Goal: Task Accomplishment & Management: Complete application form

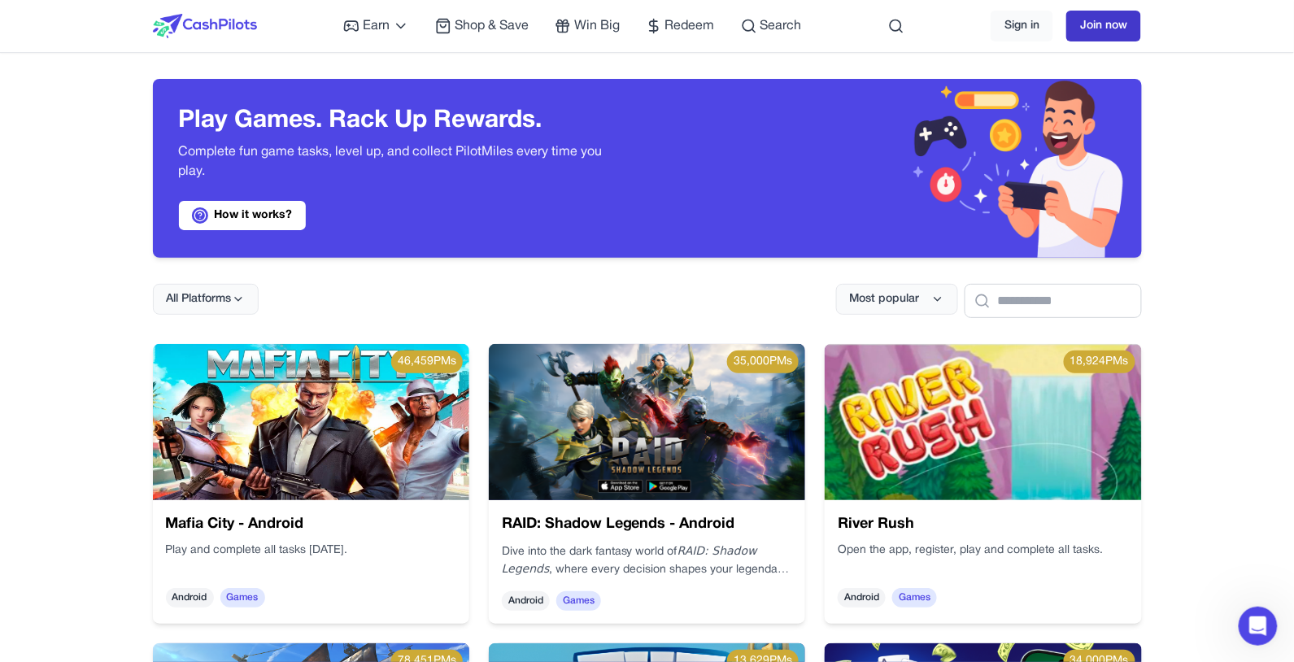
click at [970, 24] on link "Join now" at bounding box center [1103, 26] width 75 height 31
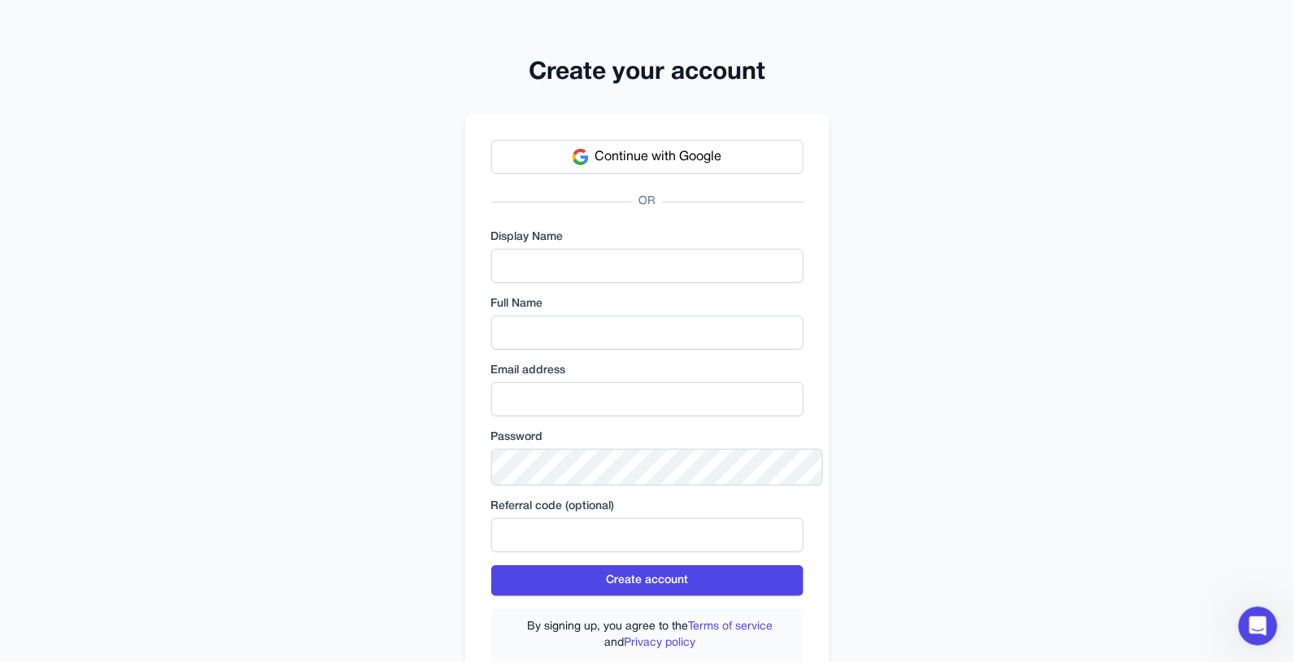
click at [646, 166] on span "Continue with Google" at bounding box center [658, 157] width 127 height 20
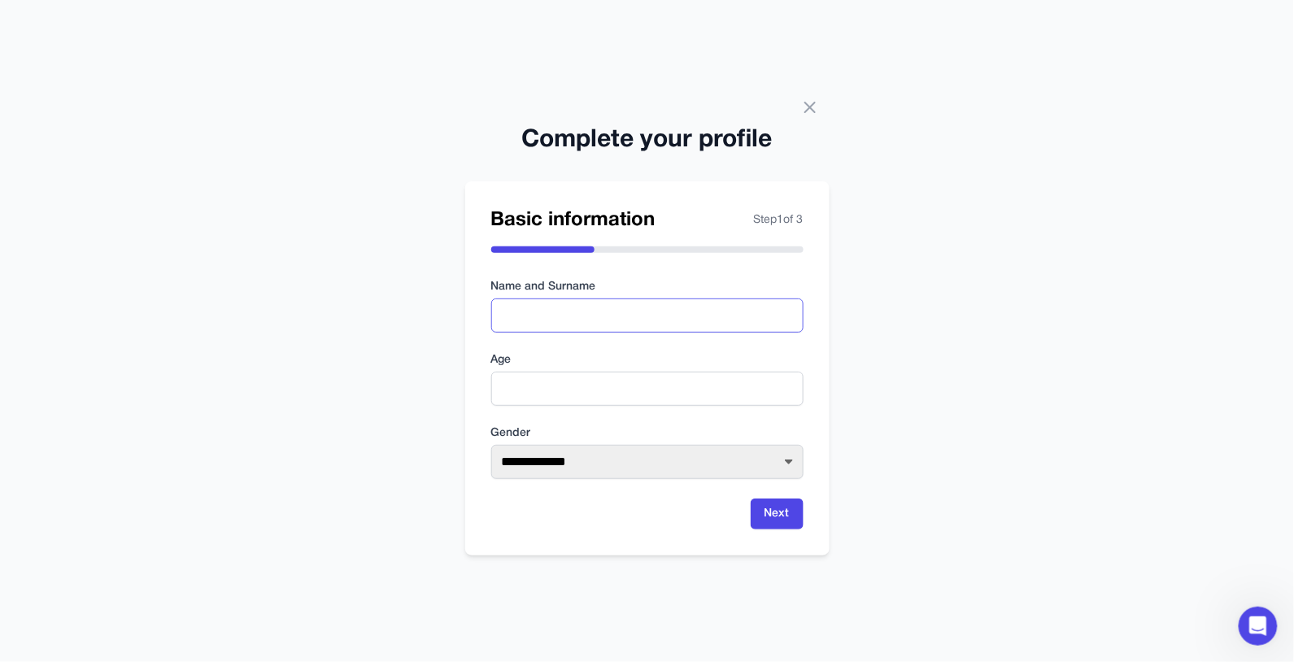
click at [568, 320] on input "text" at bounding box center [647, 315] width 312 height 34
type input "**********"
click at [601, 381] on input "number" at bounding box center [647, 389] width 312 height 34
type input "**"
click at [567, 471] on select "**********" at bounding box center [647, 462] width 312 height 34
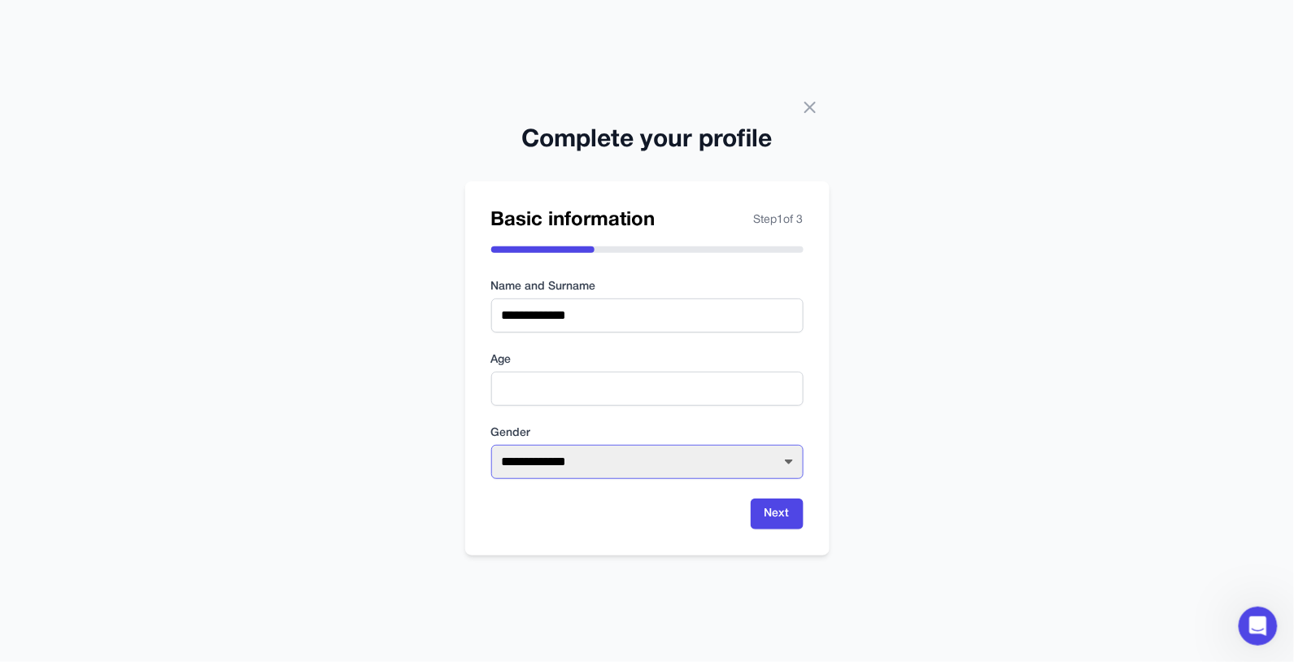
select select "******"
click at [491, 451] on select "**********" at bounding box center [647, 462] width 312 height 34
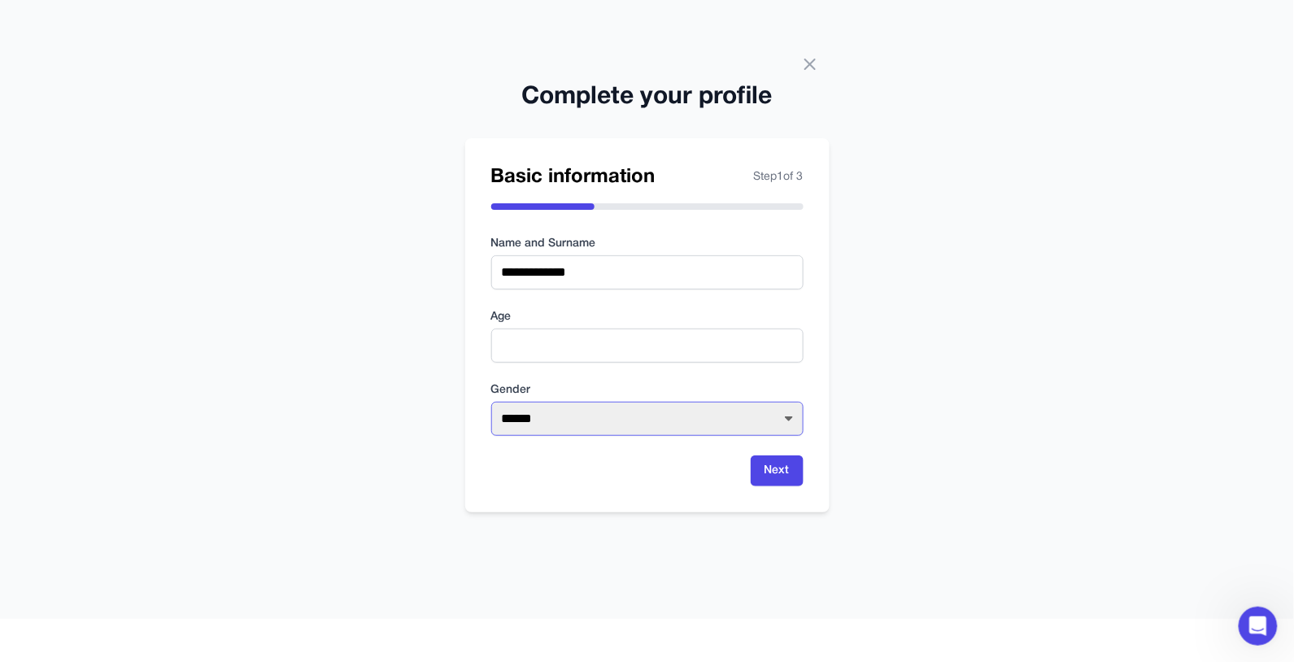
scroll to position [81, 0]
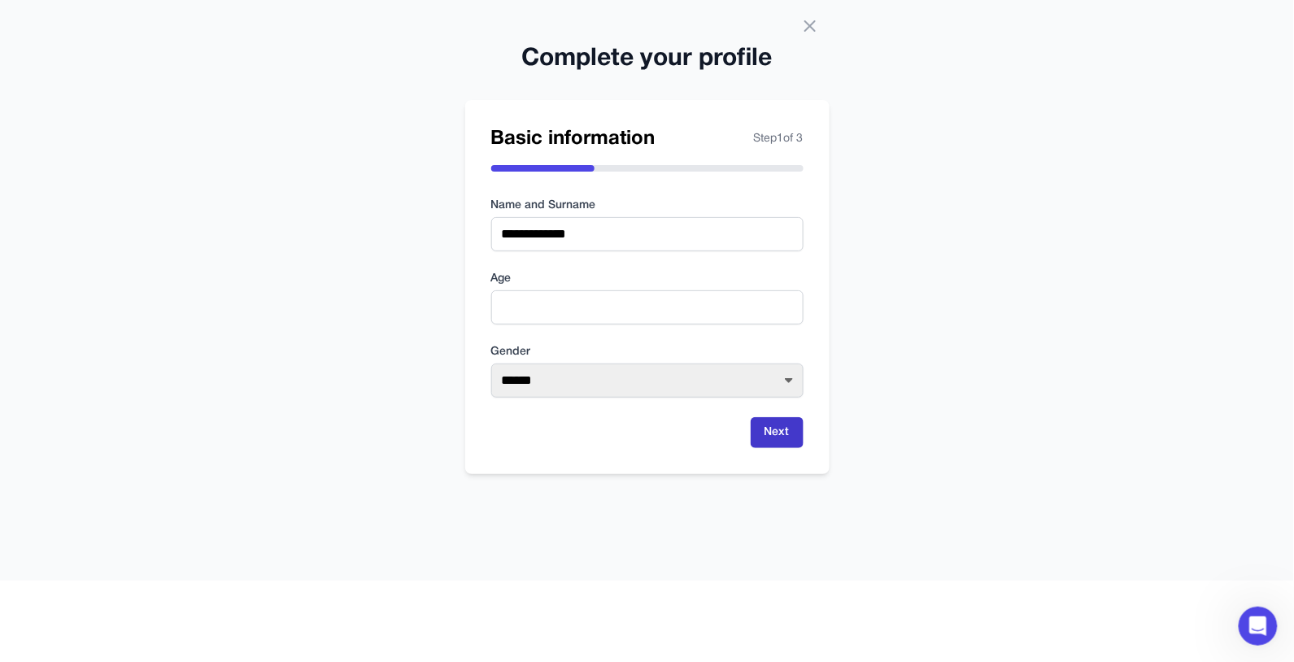
click at [784, 448] on button "Next" at bounding box center [777, 432] width 53 height 31
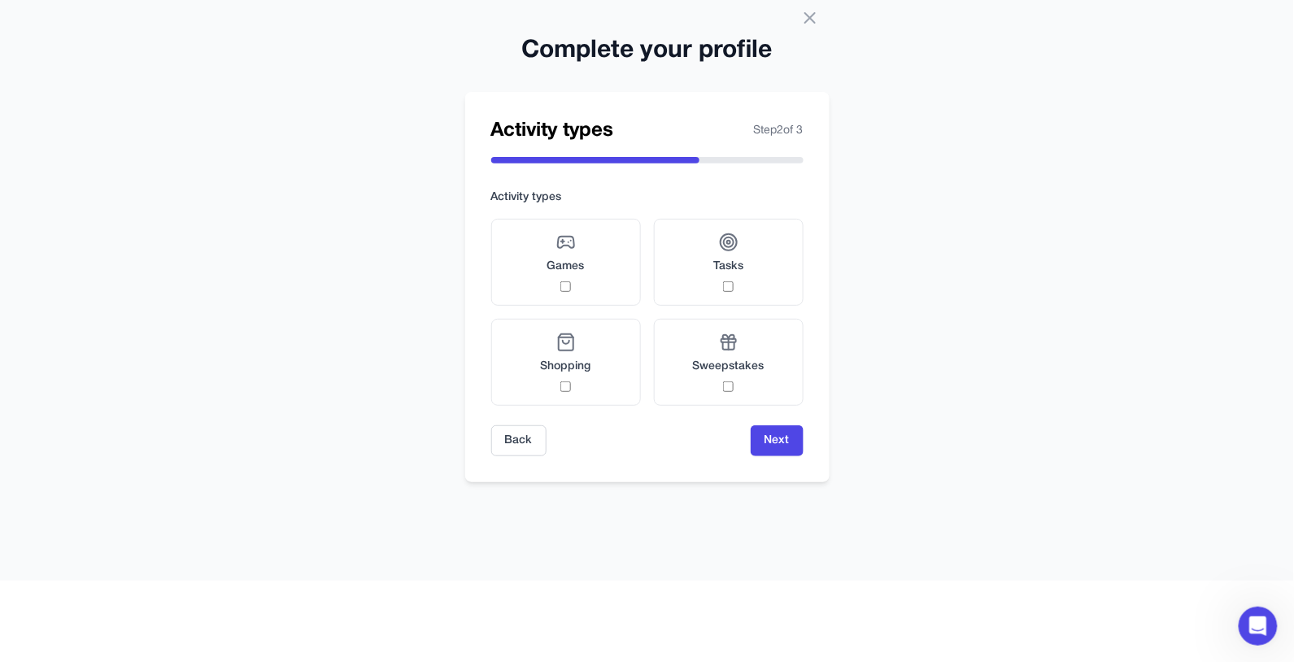
scroll to position [73, 0]
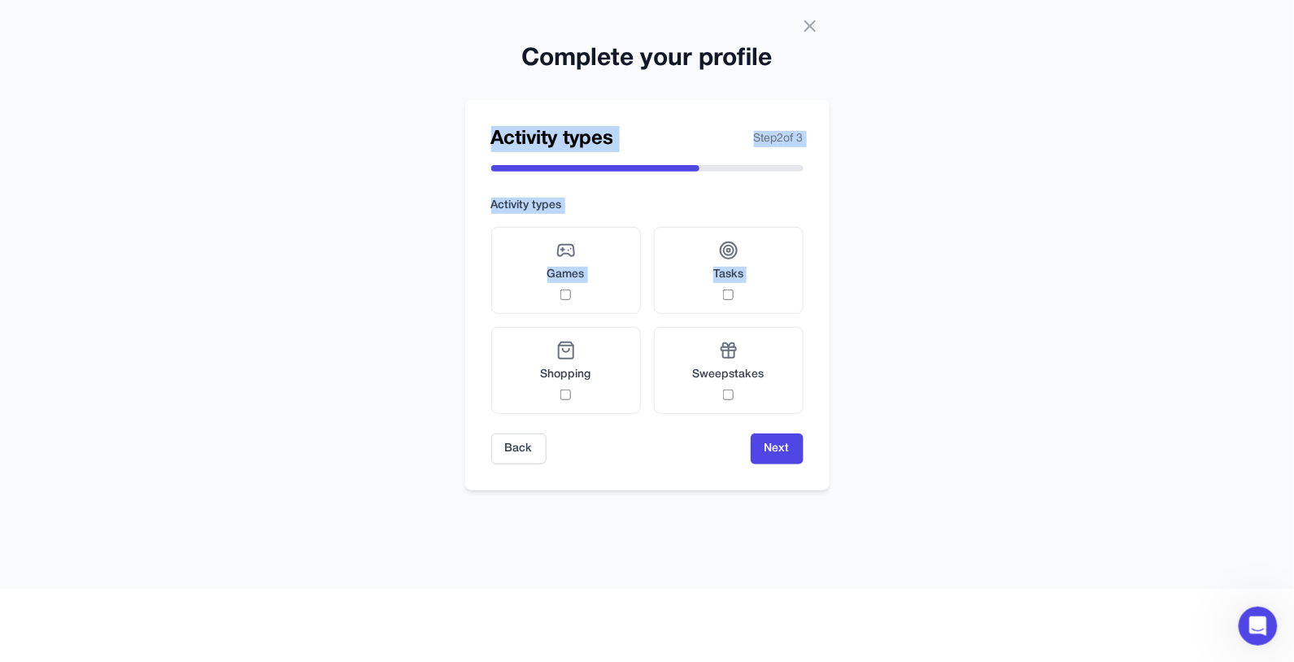
click at [121, 355] on div "Complete your profile Activity types Step 2 of 3 Activity types Games Tasks Sho…" at bounding box center [647, 258] width 1294 height 662
click at [970, 266] on div "Complete your profile Activity types Step 2 of 3 Activity types Games Tasks Sho…" at bounding box center [647, 258] width 1294 height 662
drag, startPoint x: 658, startPoint y: 159, endPoint x: 719, endPoint y: 181, distance: 64.8
click at [659, 165] on div at bounding box center [595, 168] width 208 height 7
click at [549, 134] on h2 "Activity types" at bounding box center [552, 139] width 123 height 26
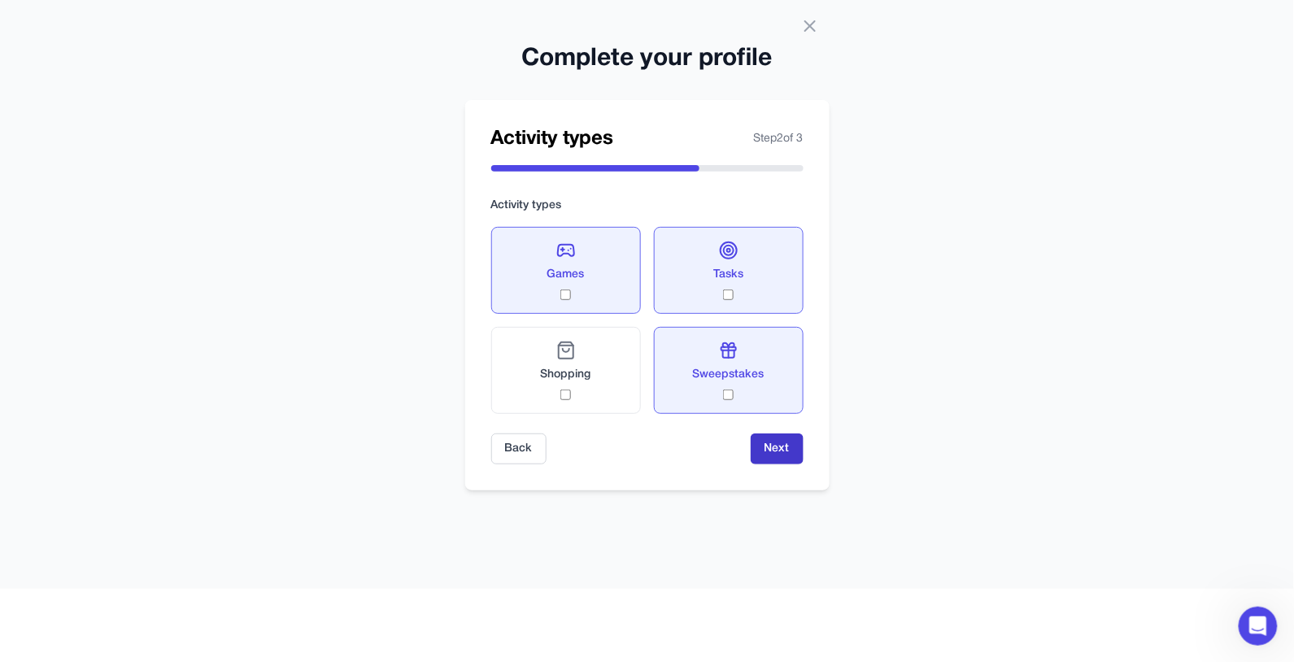
click at [803, 464] on button "Next" at bounding box center [777, 448] width 53 height 31
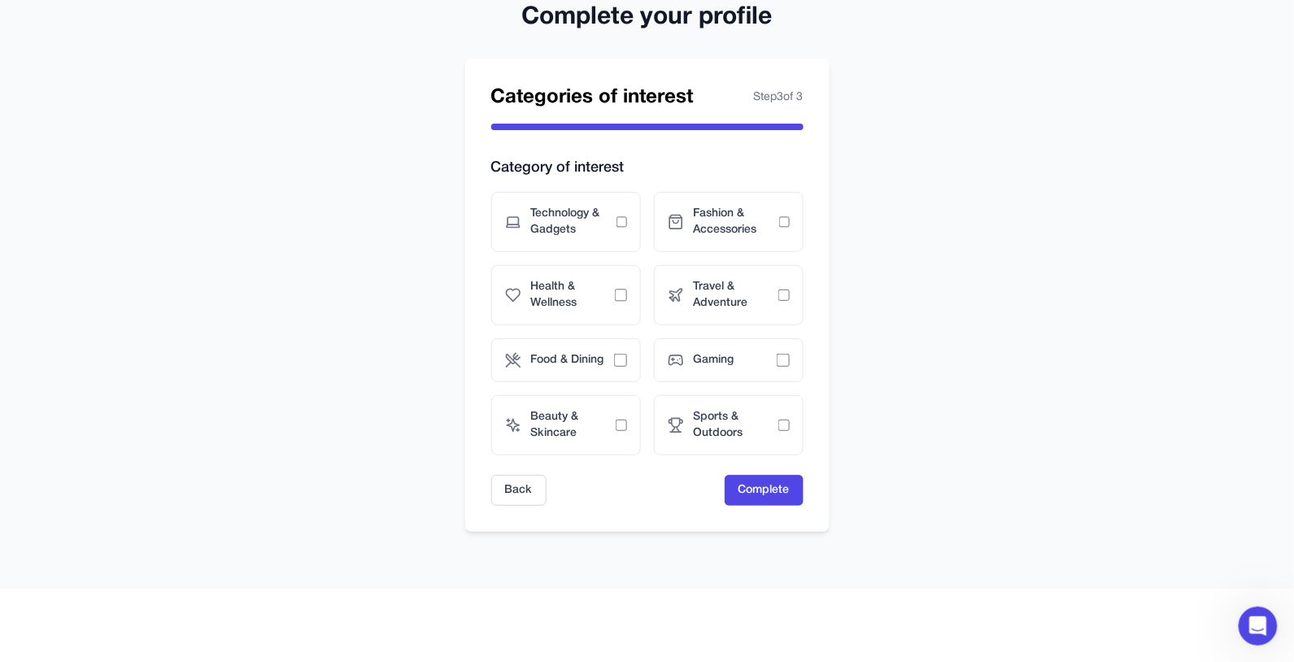
scroll to position [31, 0]
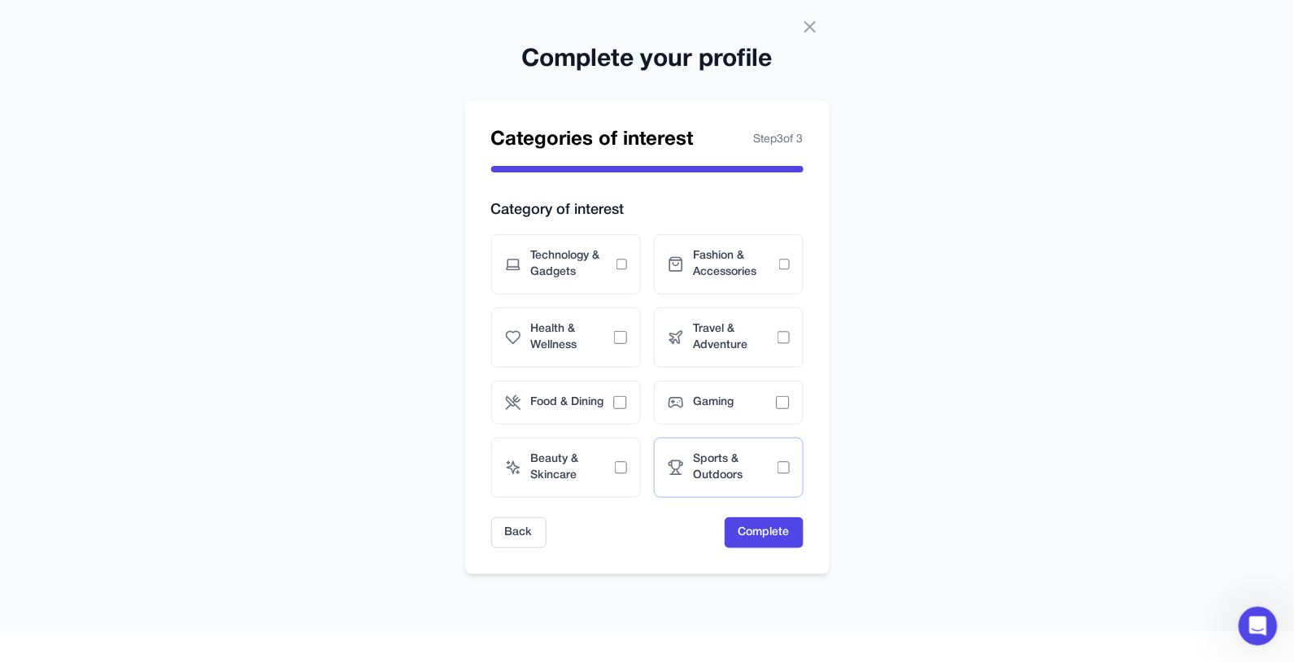
click at [747, 479] on span "Sports & Outdoors" at bounding box center [736, 467] width 84 height 33
click at [566, 335] on span "Health & Wellness" at bounding box center [573, 337] width 84 height 33
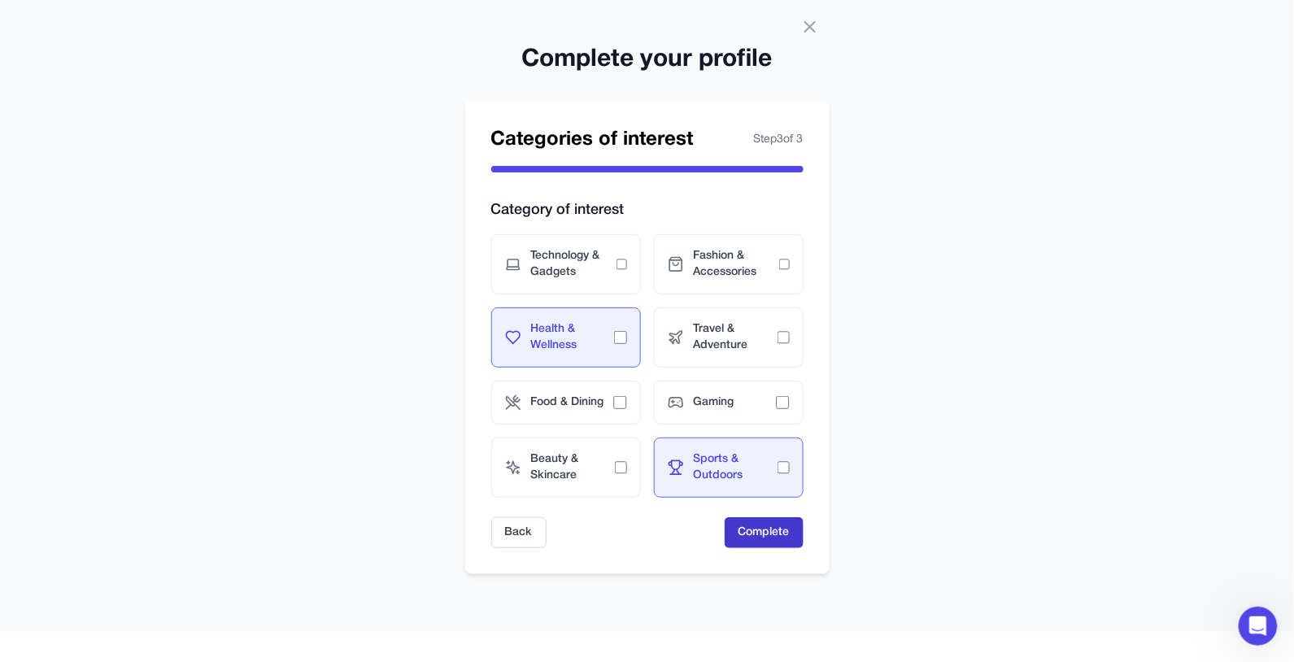
click at [783, 495] on button "Complete" at bounding box center [764, 532] width 79 height 31
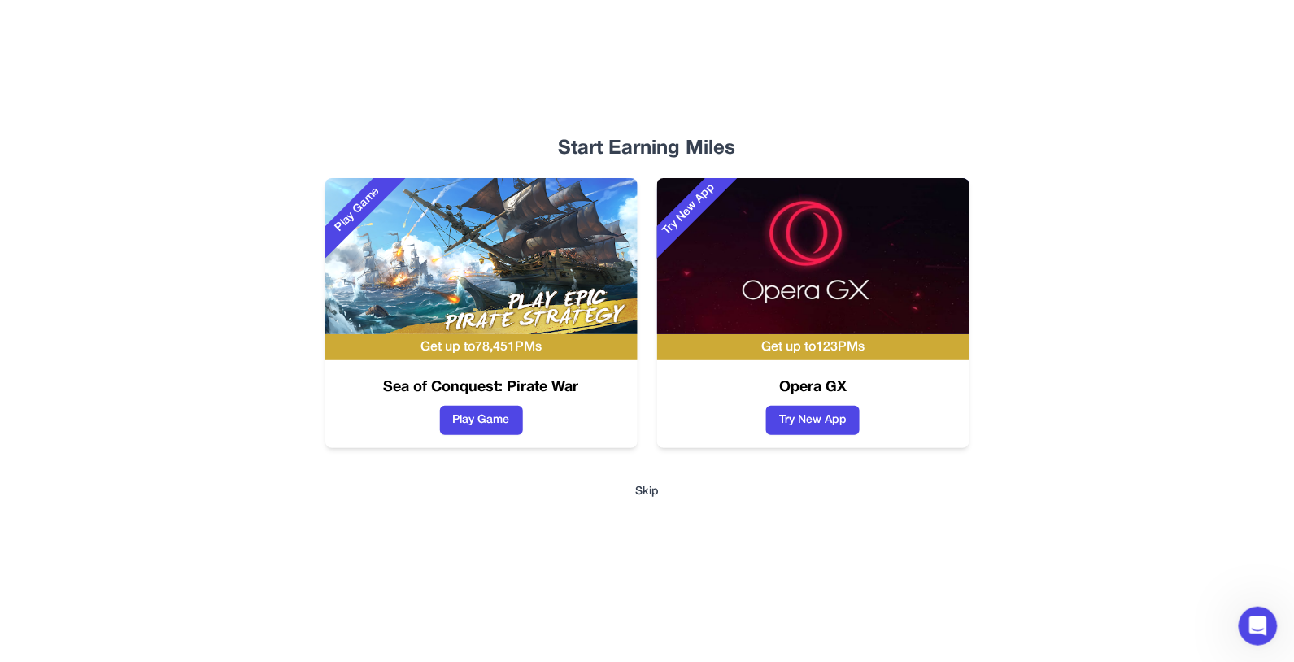
click at [658, 495] on button "Skip" at bounding box center [647, 492] width 24 height 16
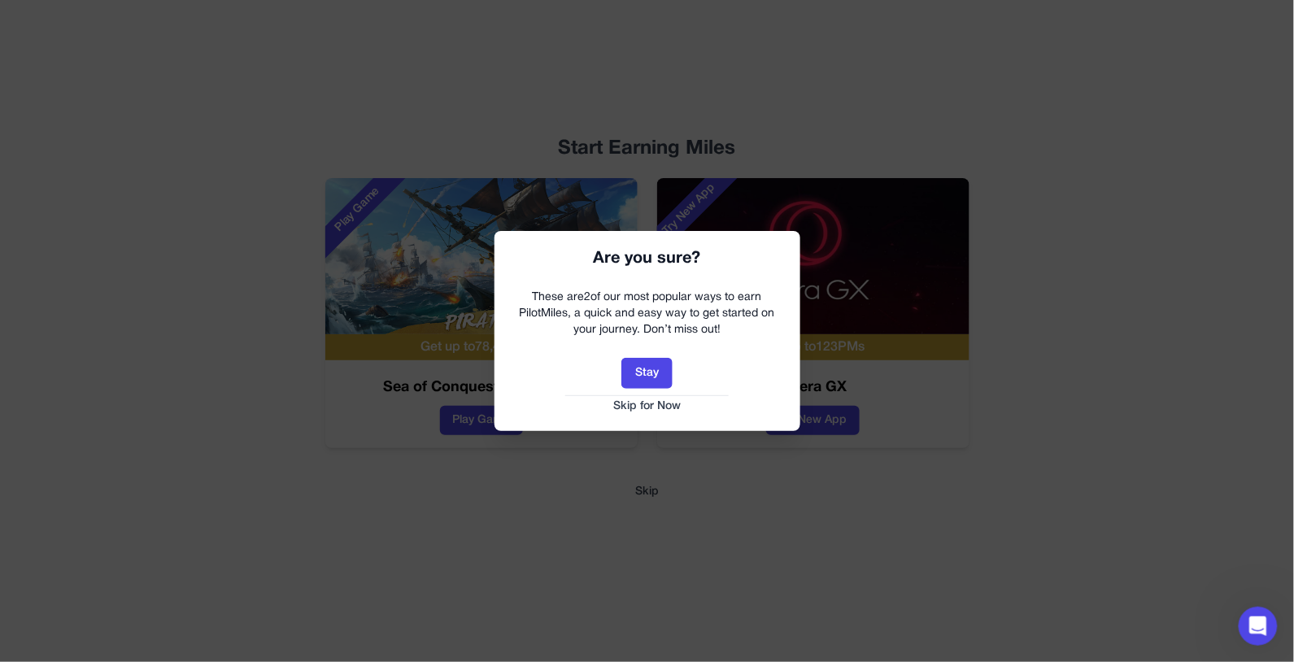
click at [672, 411] on button "Skip for Now" at bounding box center [647, 406] width 273 height 16
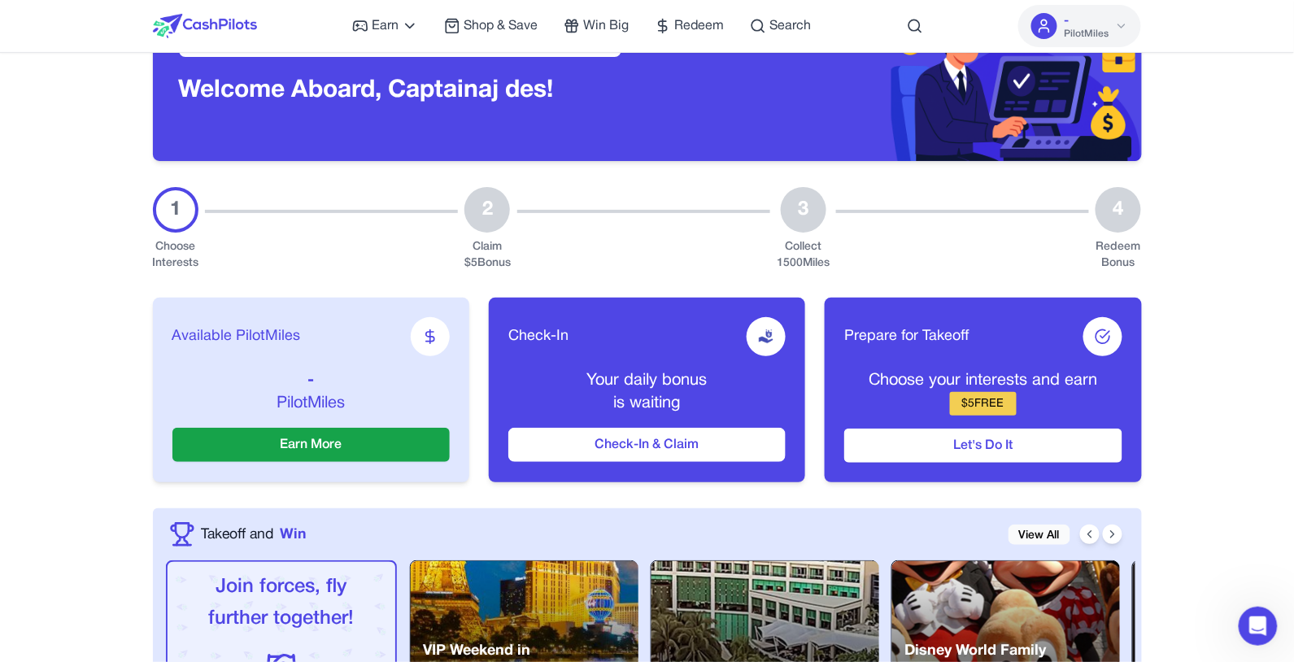
scroll to position [243, 0]
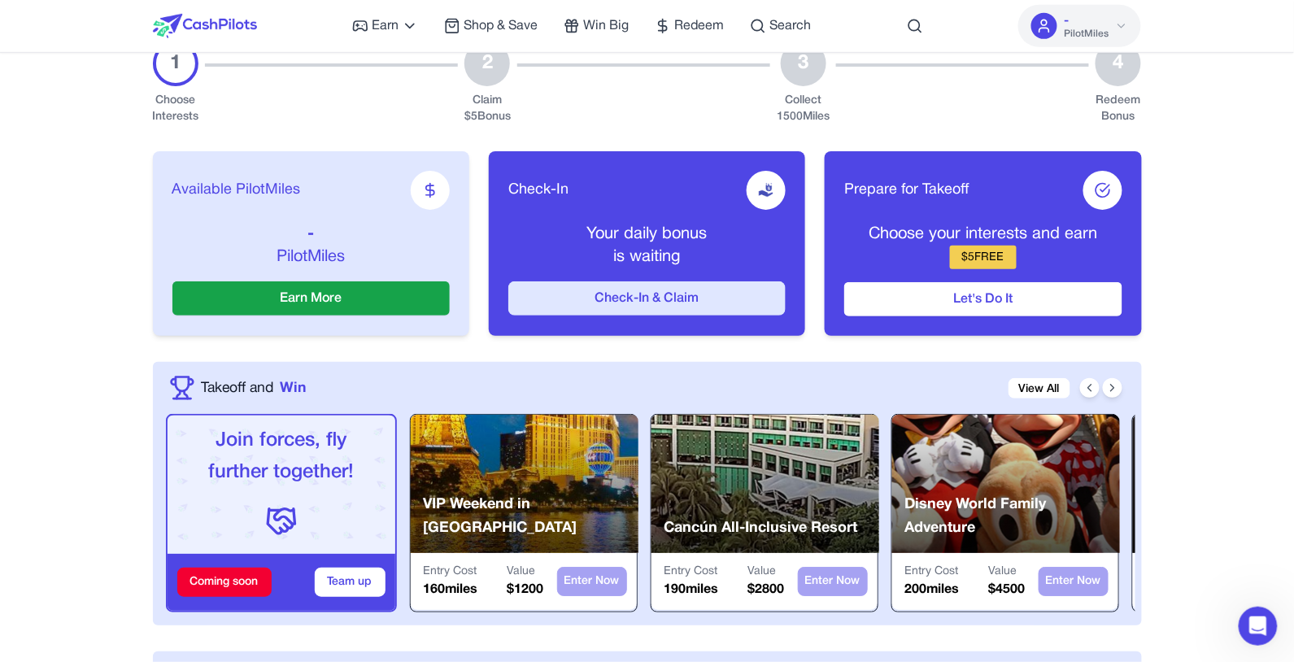
click at [604, 316] on button "Check-In & Claim" at bounding box center [646, 298] width 277 height 34
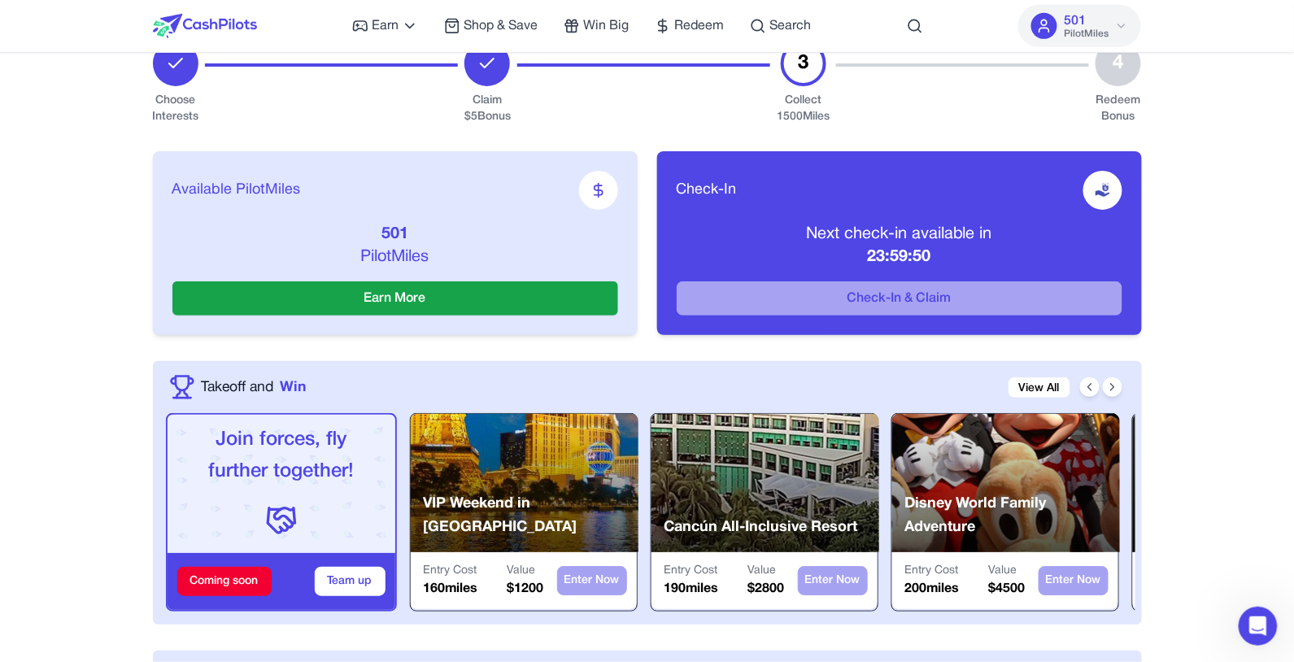
click at [970, 30] on icon at bounding box center [1121, 26] width 13 height 13
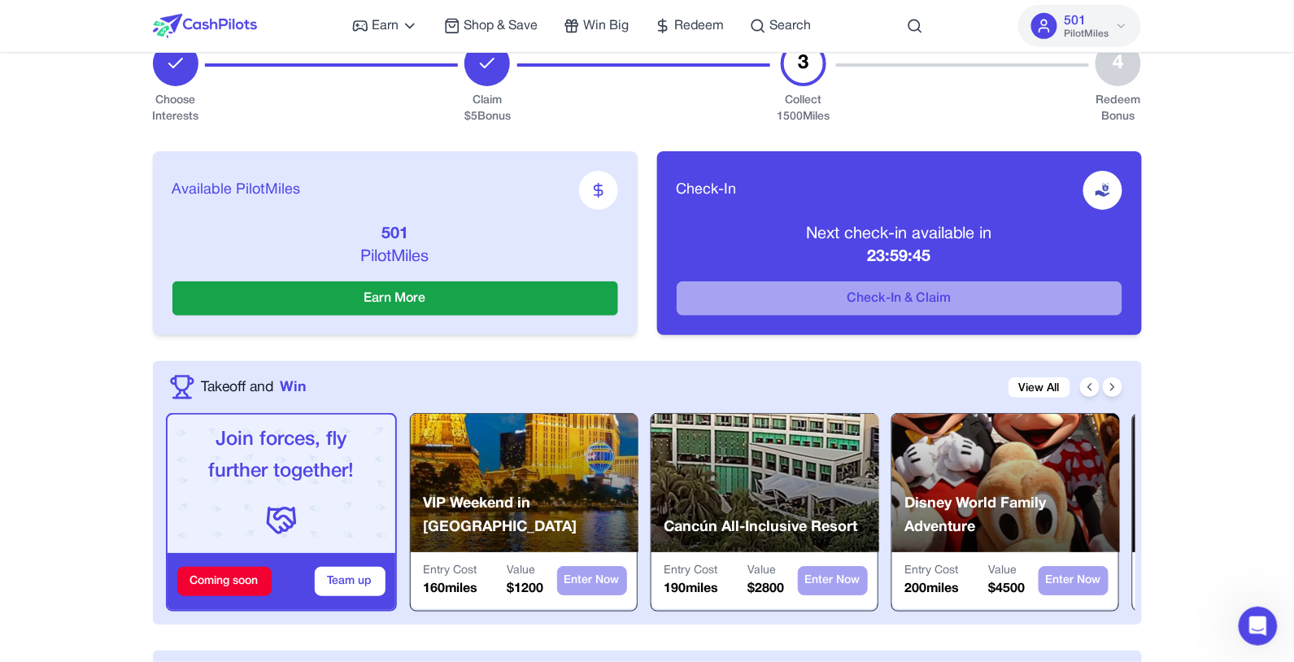
click at [970, 29] on span "PilotMiles" at bounding box center [1086, 34] width 45 height 13
click at [970, 15] on div "501 PilotMiles" at bounding box center [1086, 25] width 45 height 29
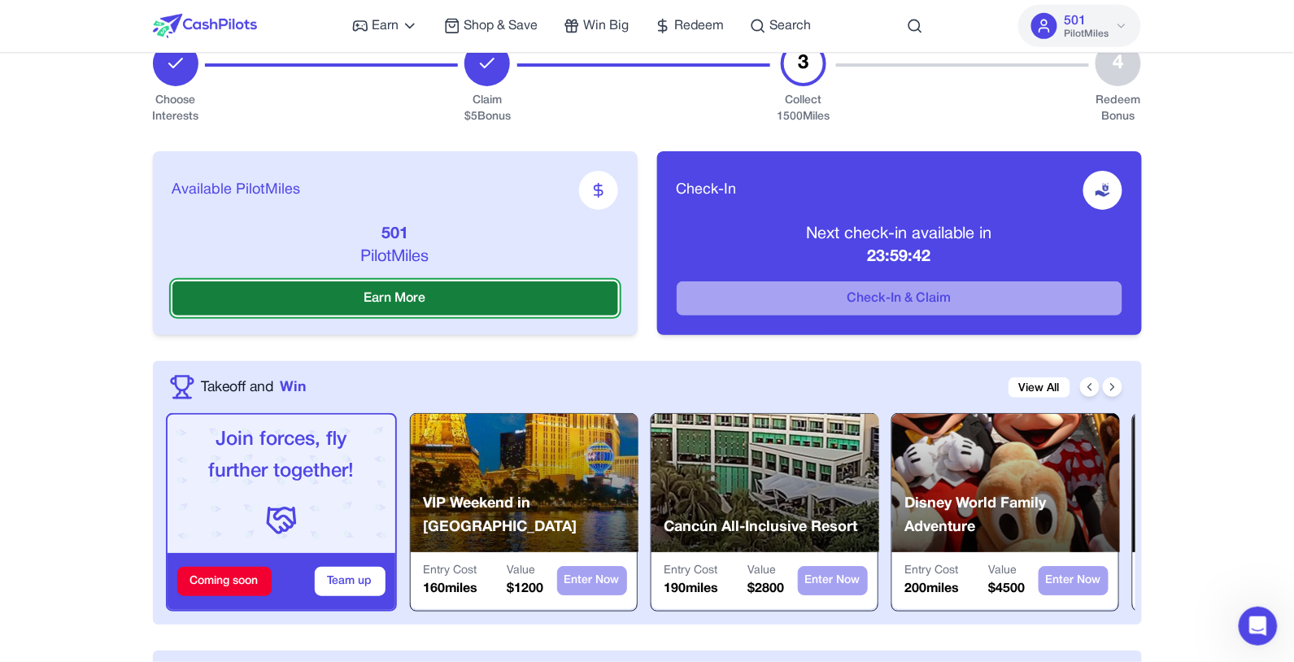
click at [390, 310] on button "Earn More" at bounding box center [395, 298] width 446 height 34
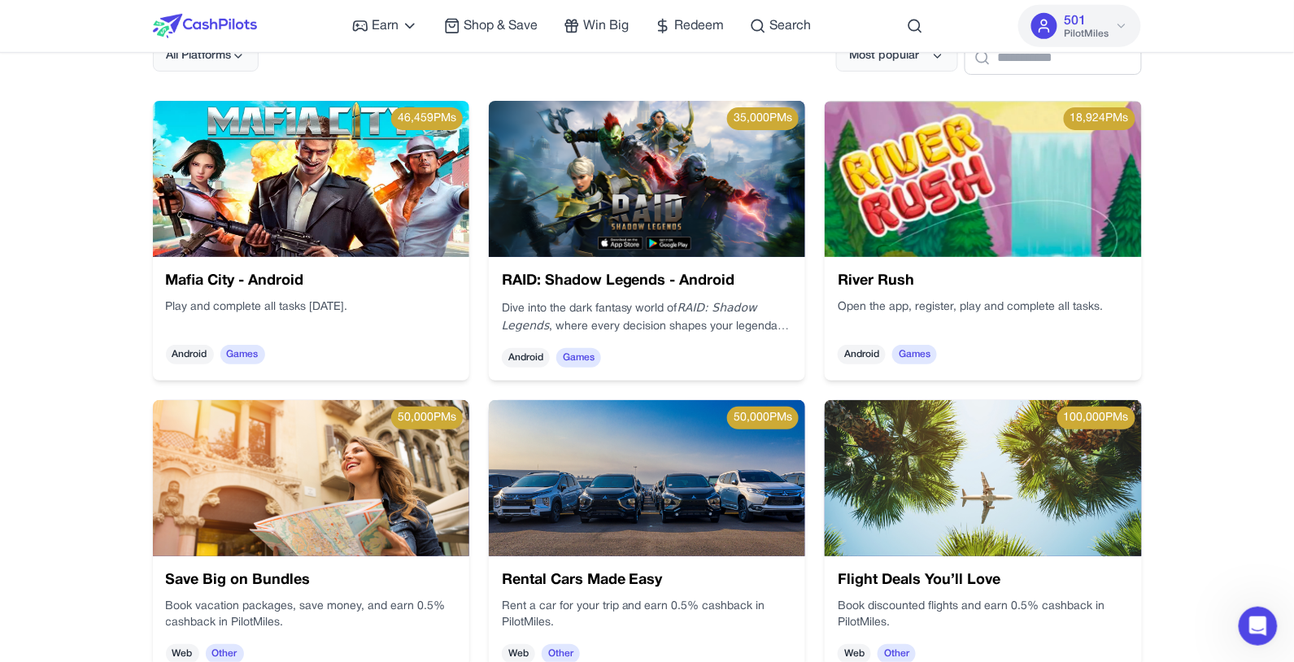
scroll to position [120, 0]
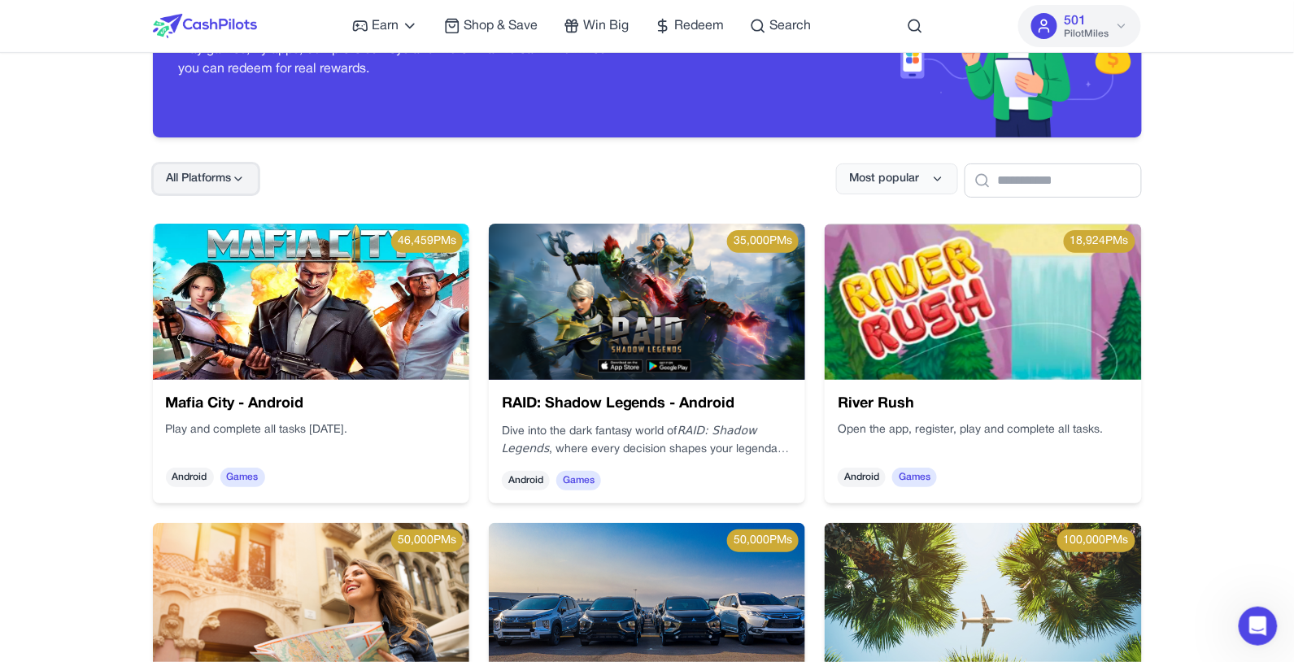
click at [186, 179] on span "All Platforms" at bounding box center [199, 179] width 65 height 16
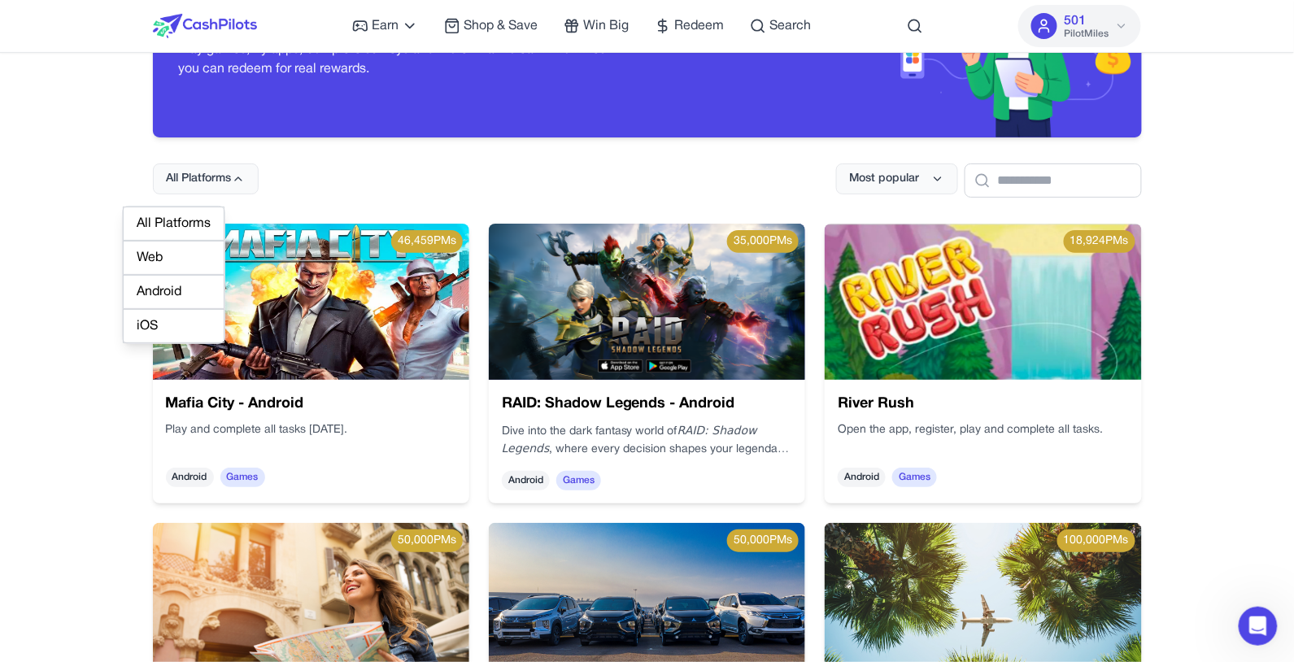
click at [174, 252] on div "Web" at bounding box center [174, 258] width 102 height 34
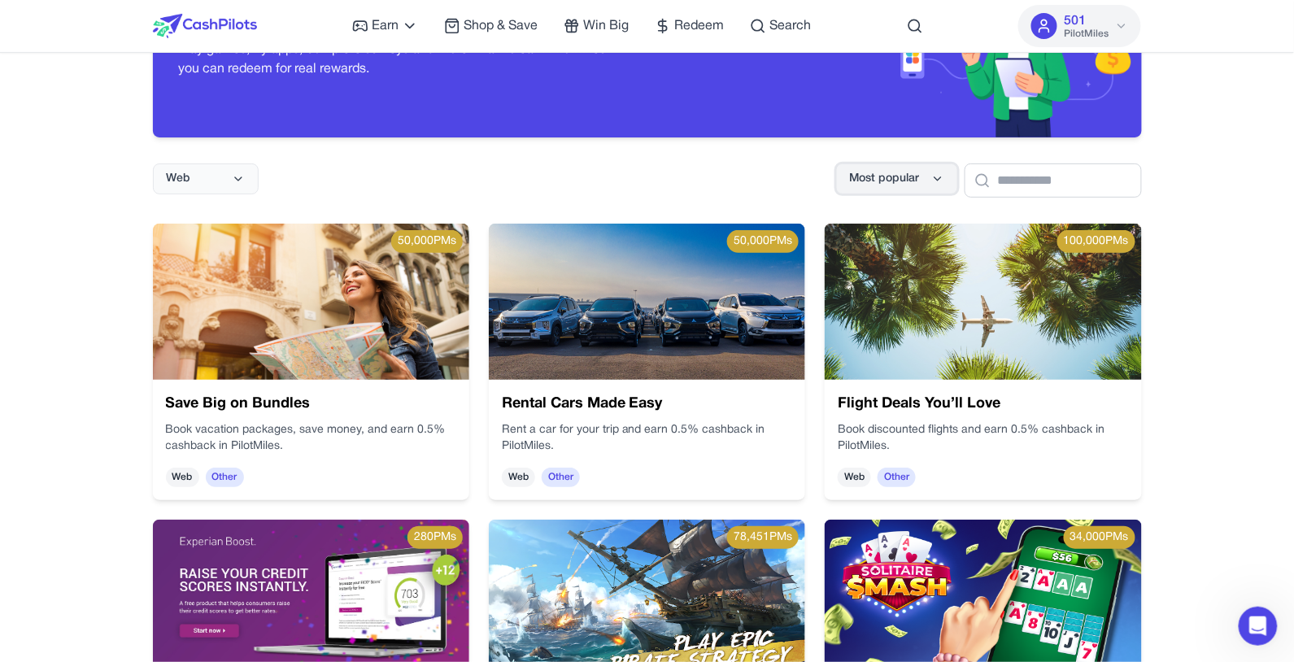
click at [870, 182] on span "Most popular" at bounding box center [885, 179] width 70 height 16
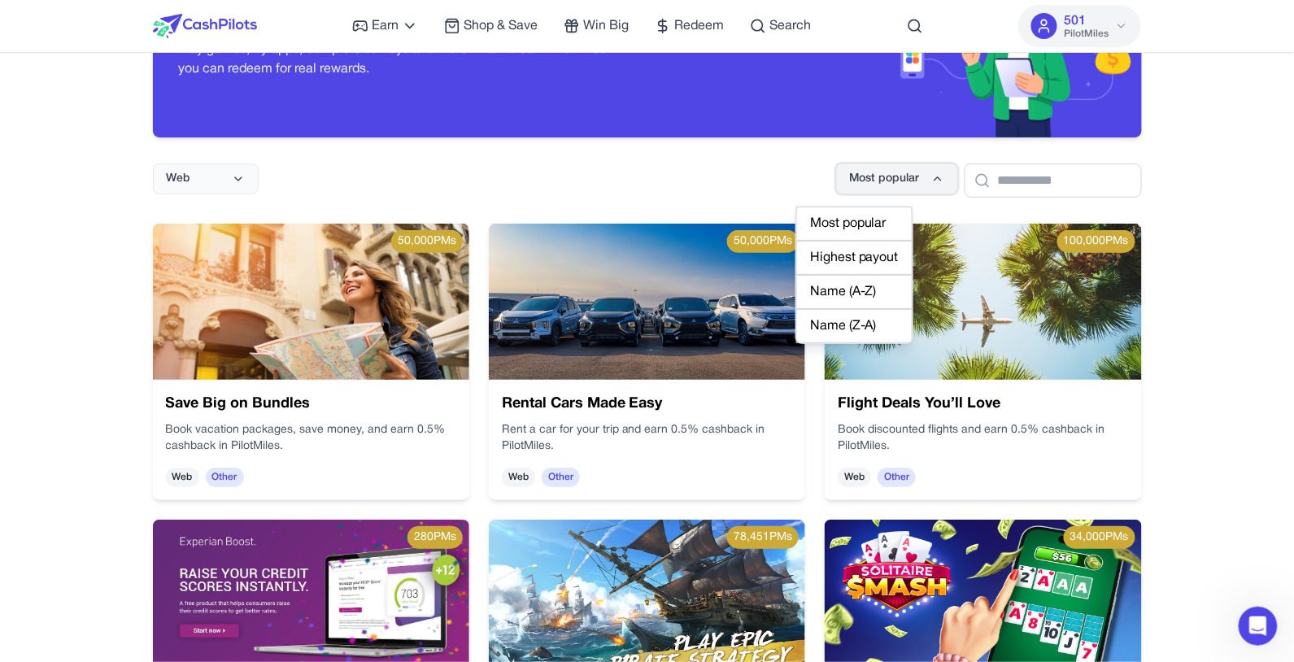
click at [860, 187] on span "Most popular" at bounding box center [885, 179] width 70 height 16
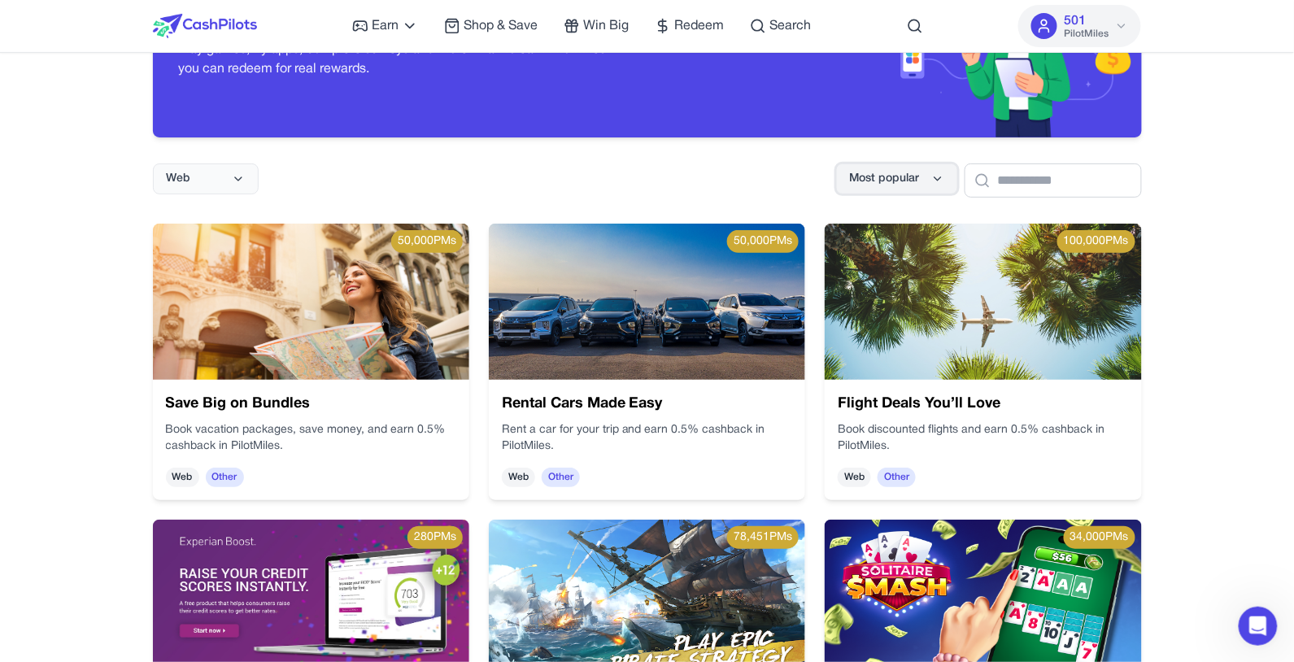
click at [862, 187] on span "Most popular" at bounding box center [885, 179] width 70 height 16
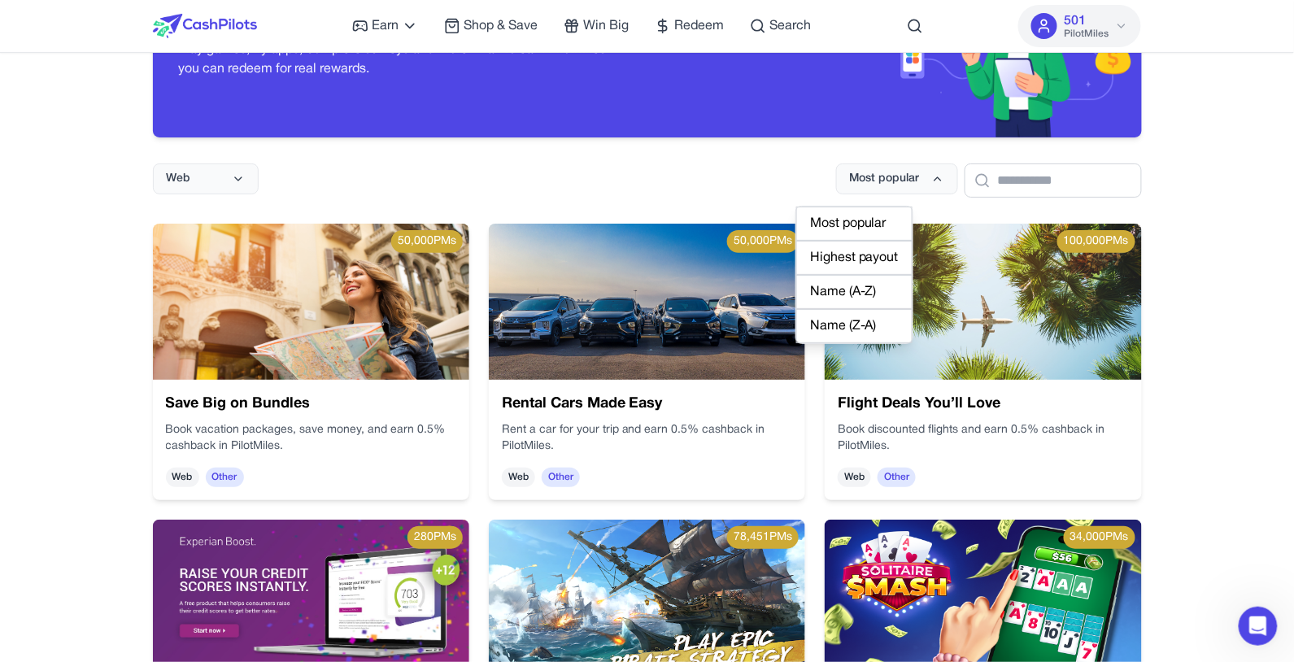
click at [859, 258] on div "Highest payout" at bounding box center [854, 258] width 116 height 34
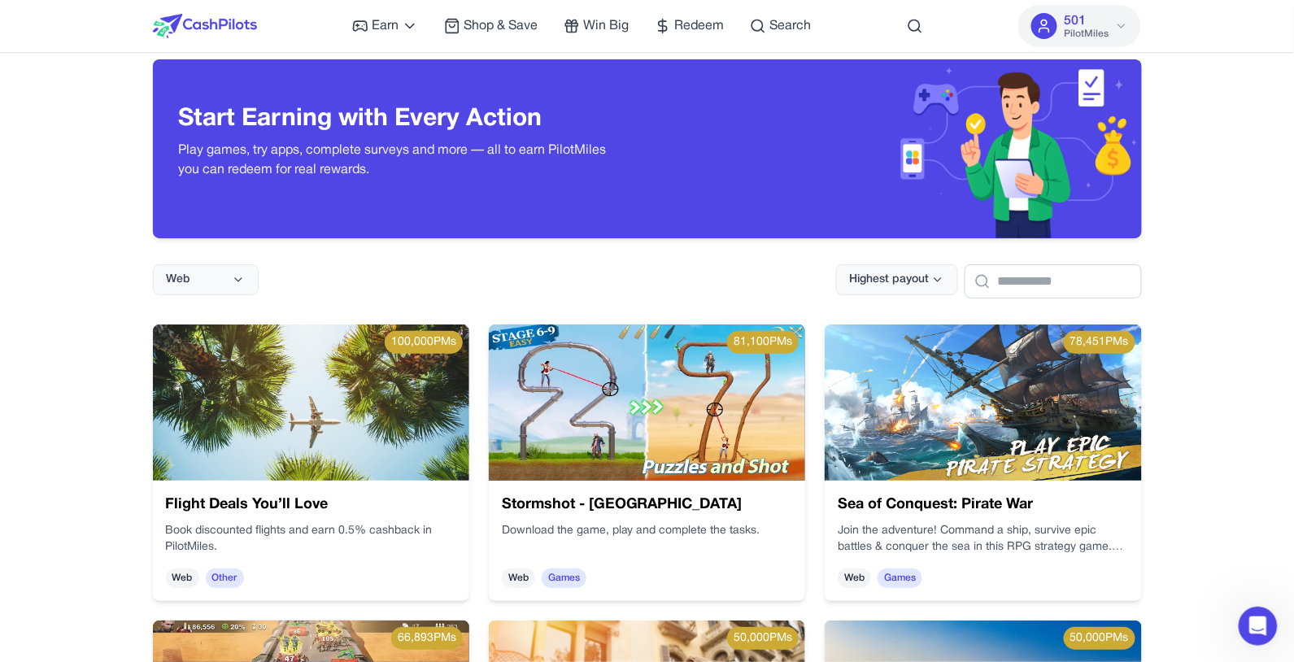
scroll to position [0, 0]
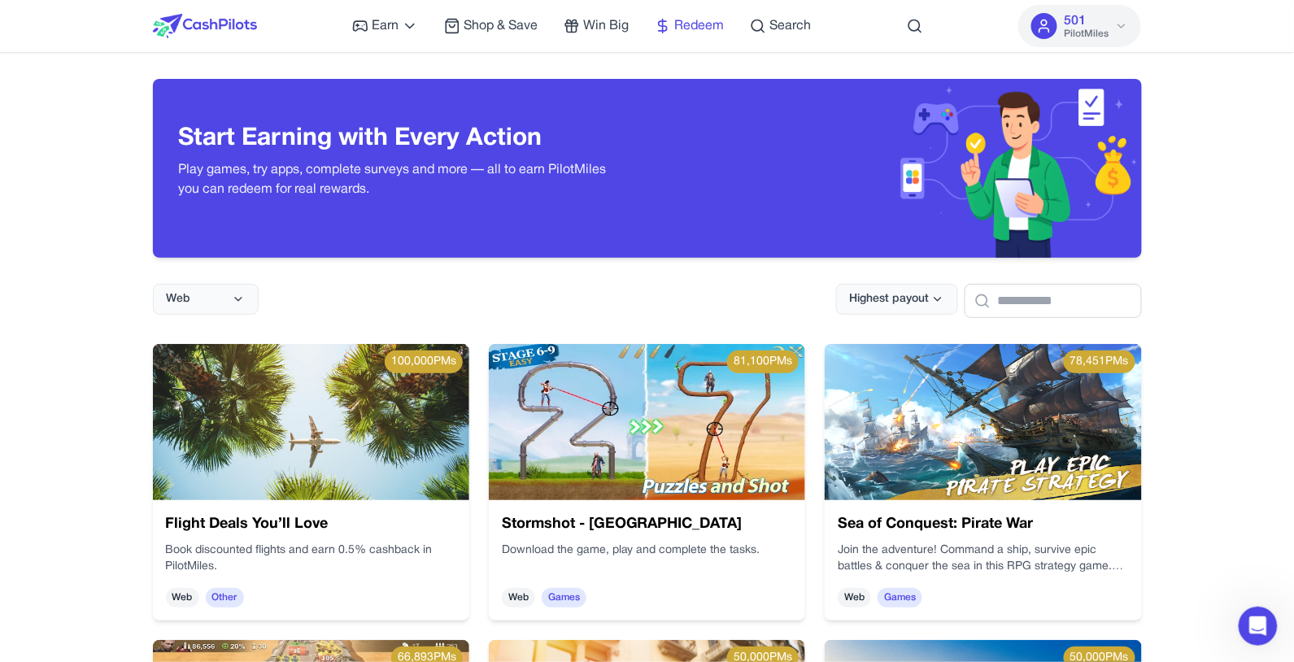
click at [684, 35] on span "Redeem" at bounding box center [699, 26] width 50 height 20
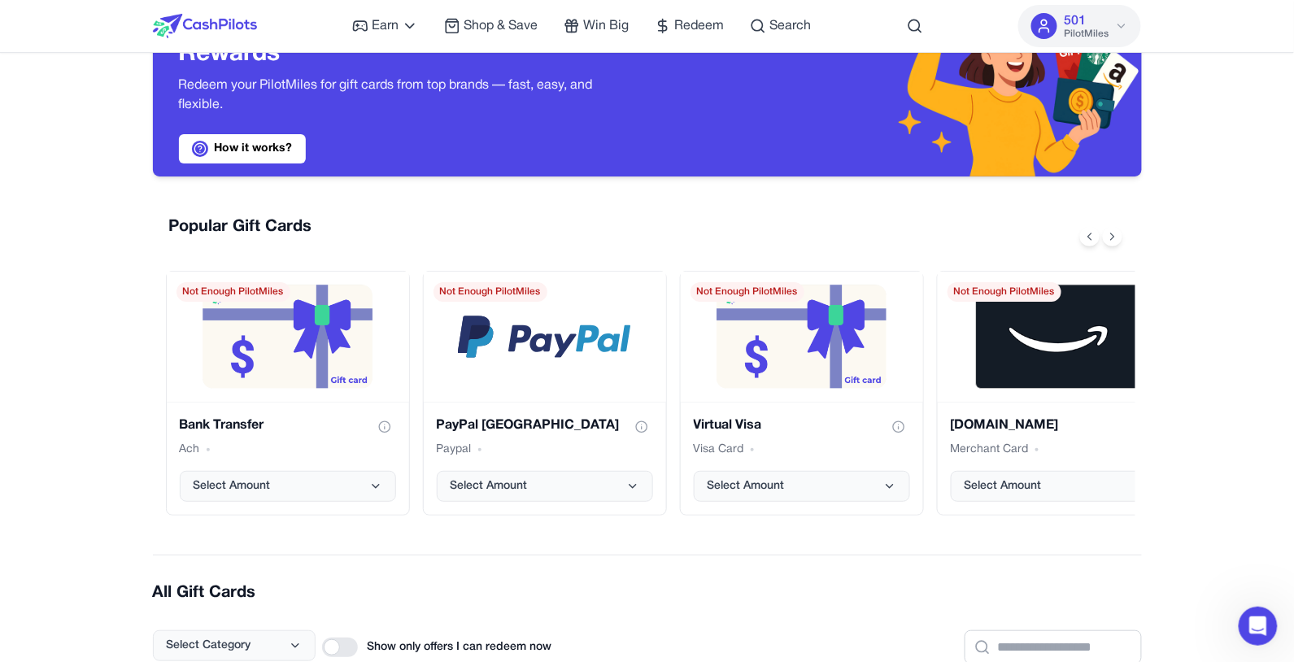
scroll to position [120, 0]
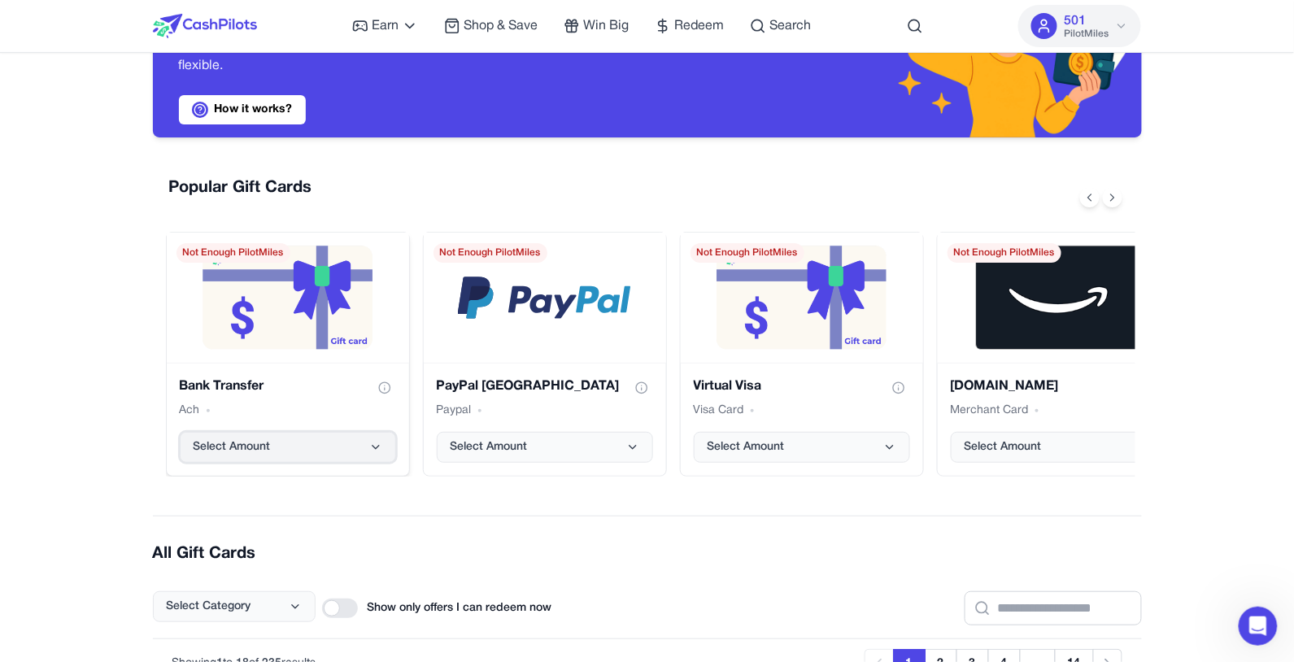
click at [277, 463] on button "Select Amount" at bounding box center [288, 447] width 216 height 31
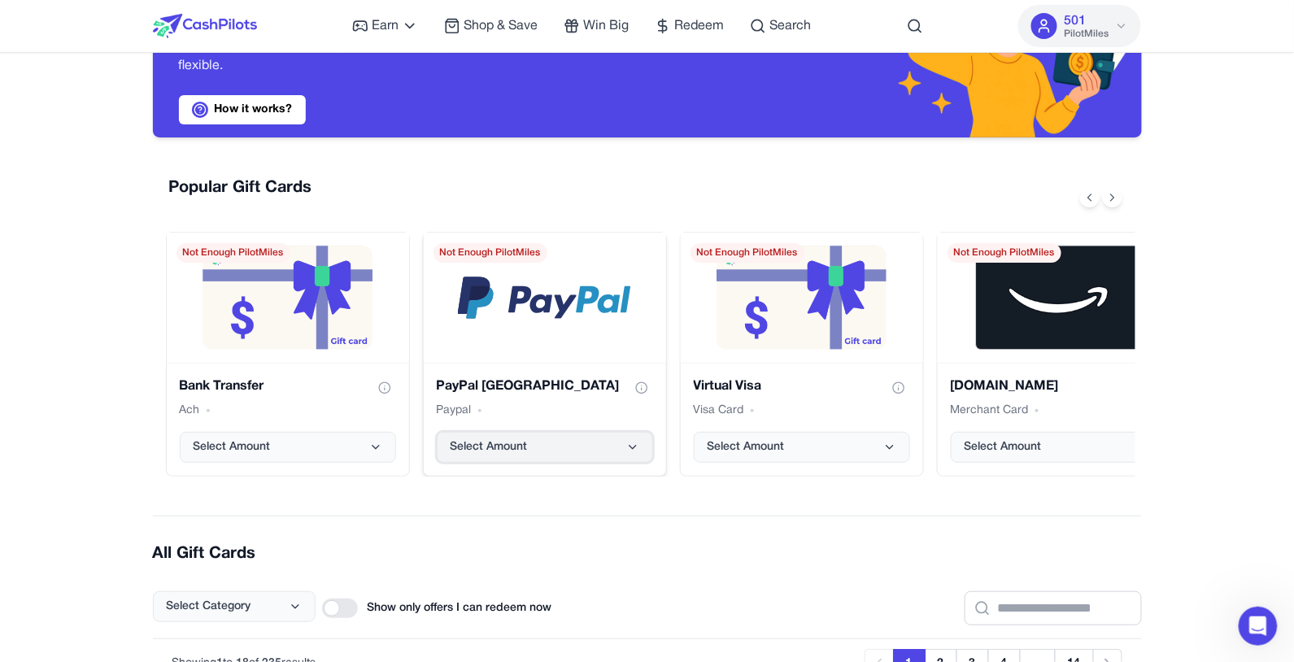
click at [437, 463] on button "Select Amount" at bounding box center [545, 447] width 216 height 31
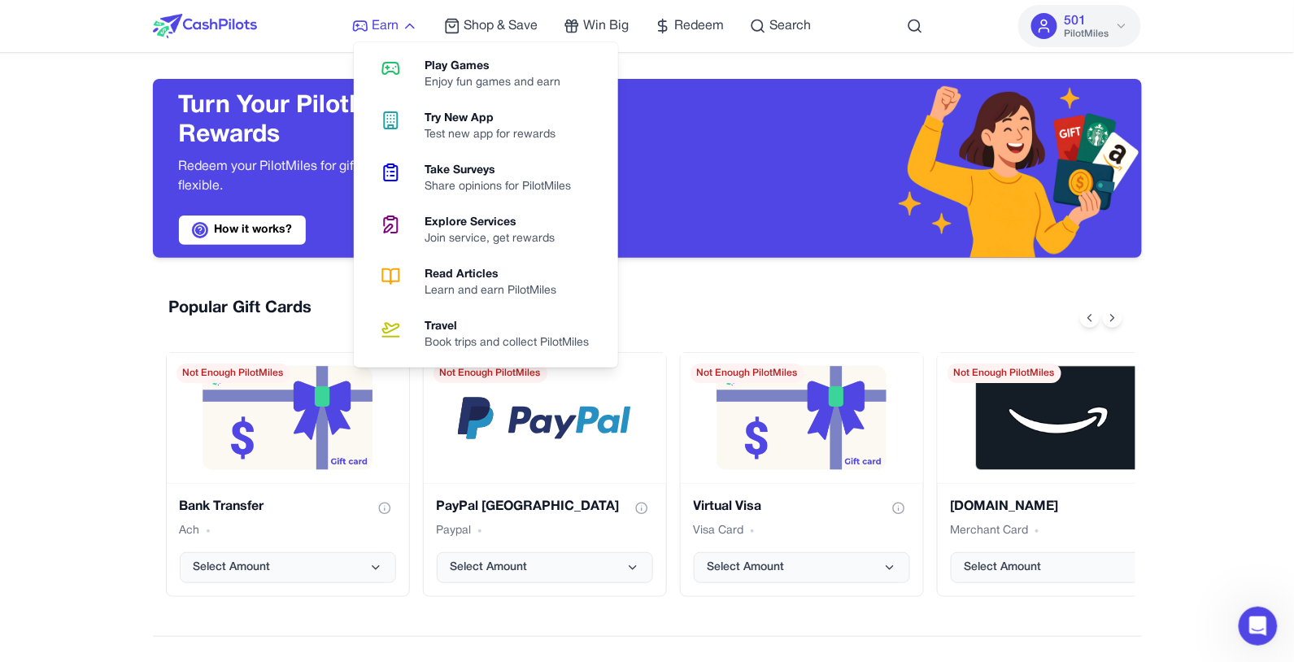
click at [381, 19] on span "Earn" at bounding box center [385, 26] width 27 height 20
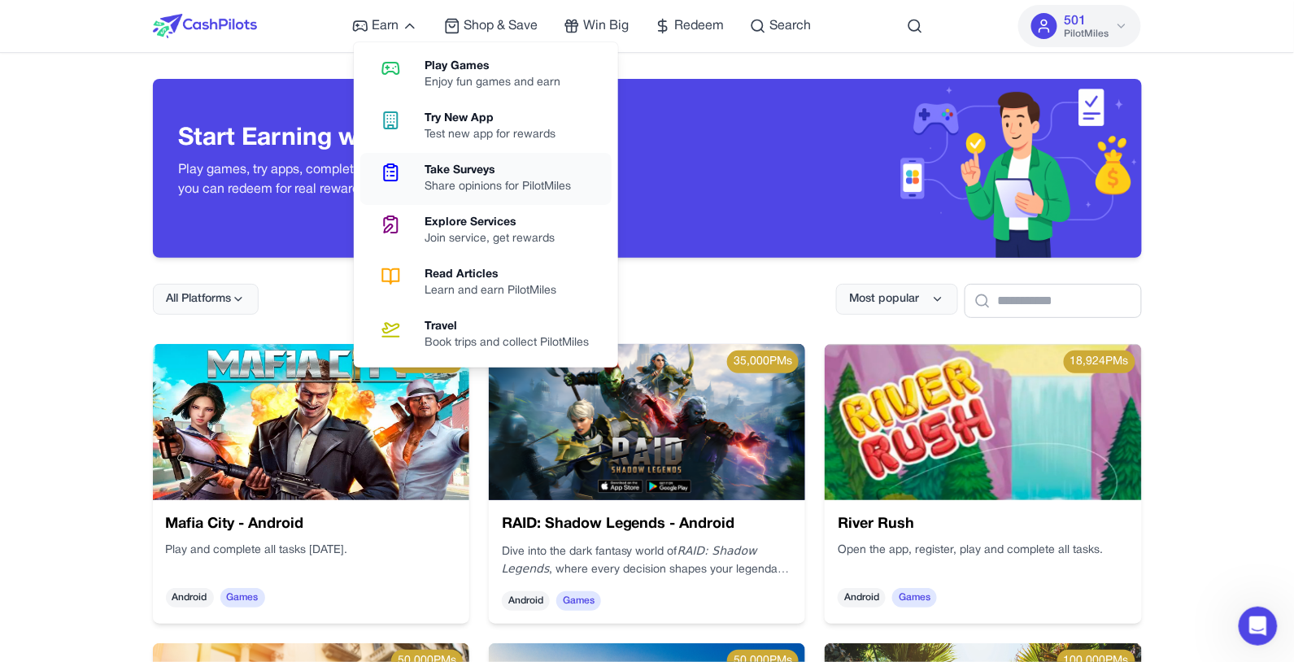
click at [530, 194] on div "Share opinions for PilotMiles" at bounding box center [504, 187] width 159 height 16
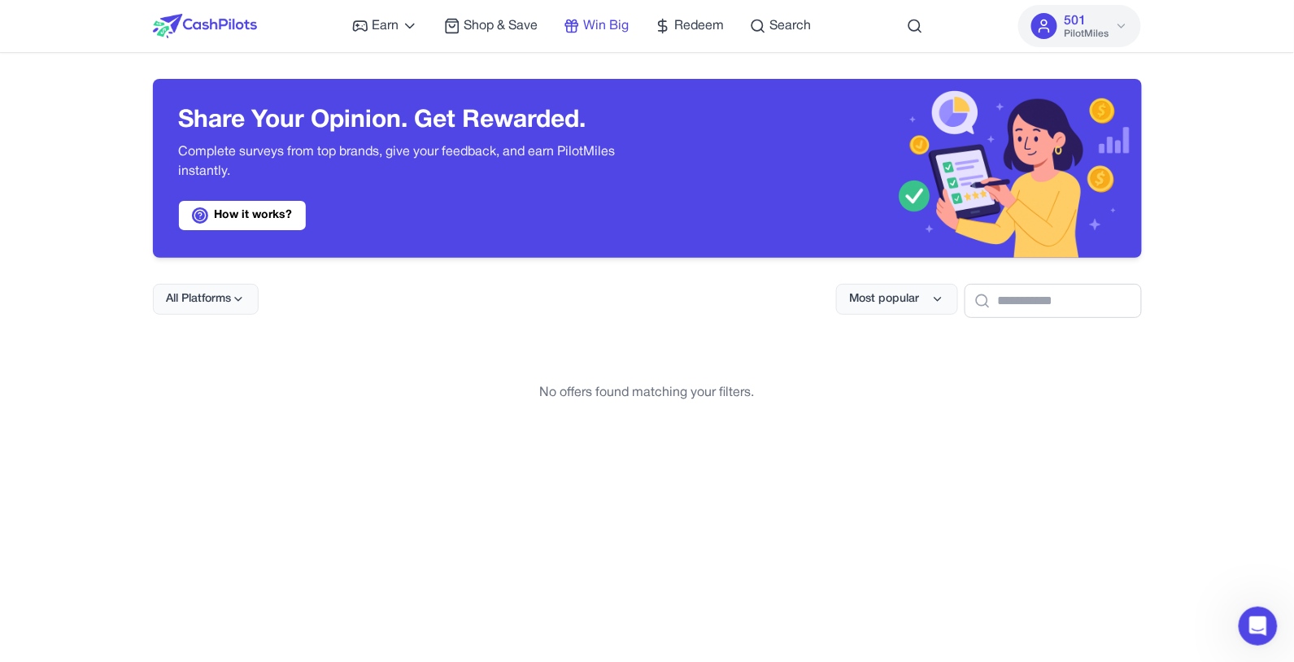
click at [578, 24] on link "Win Big" at bounding box center [596, 26] width 65 height 20
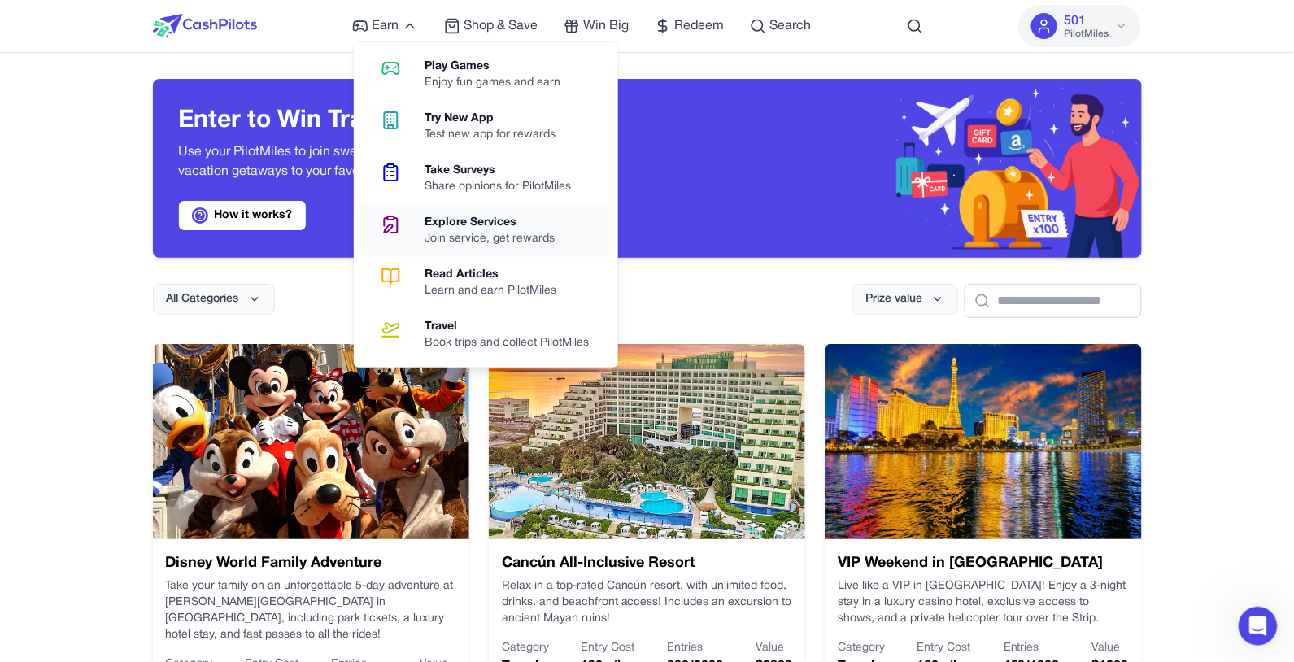
click at [439, 231] on div "Explore Services" at bounding box center [496, 223] width 143 height 16
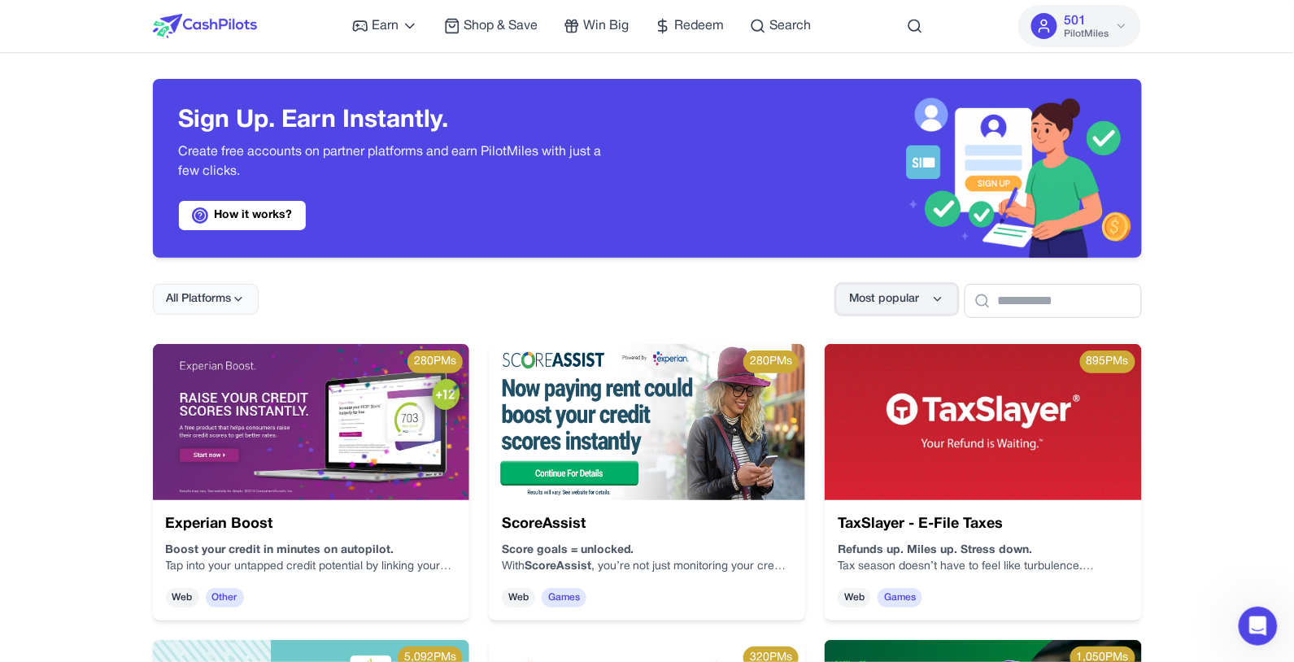
click at [867, 291] on button "Most popular" at bounding box center [897, 299] width 122 height 31
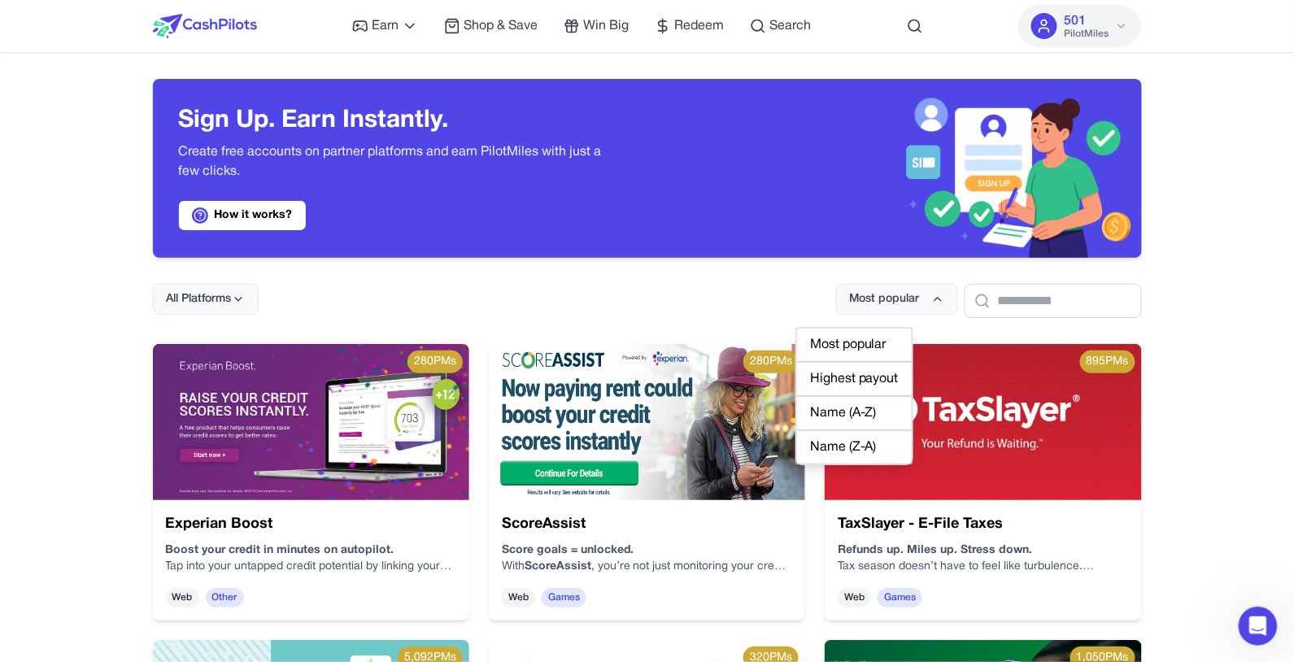
click at [843, 374] on div "Highest payout" at bounding box center [854, 379] width 116 height 34
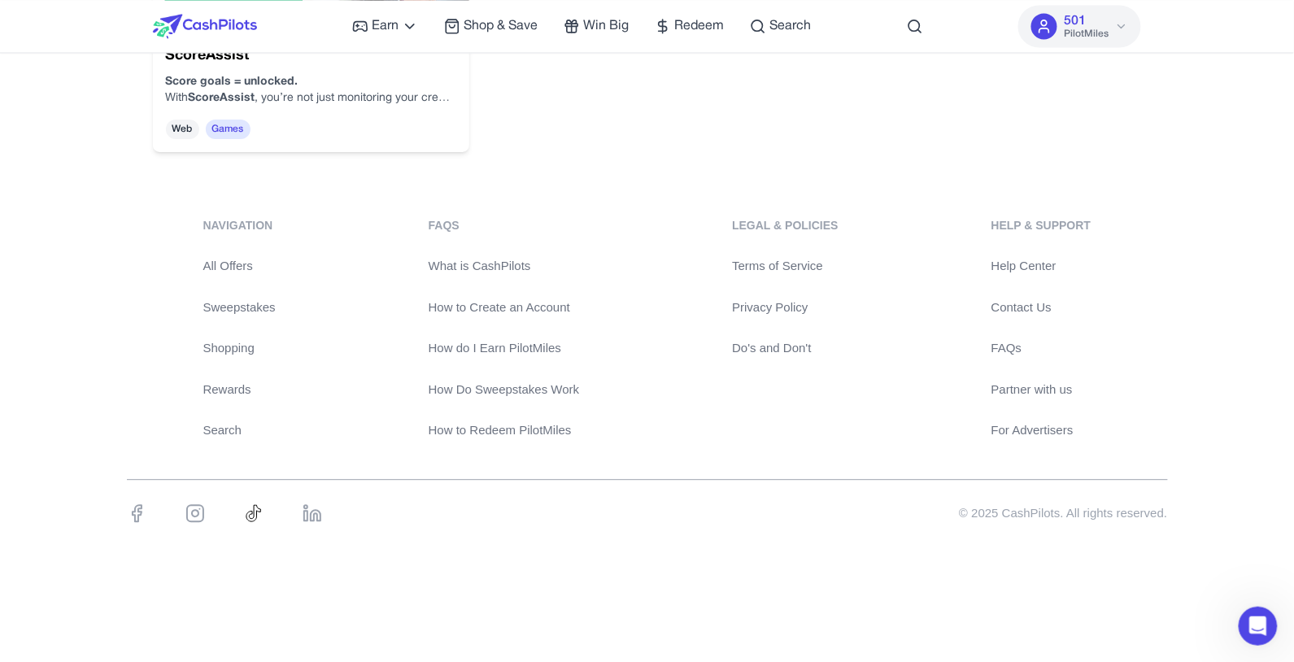
scroll to position [1126, 0]
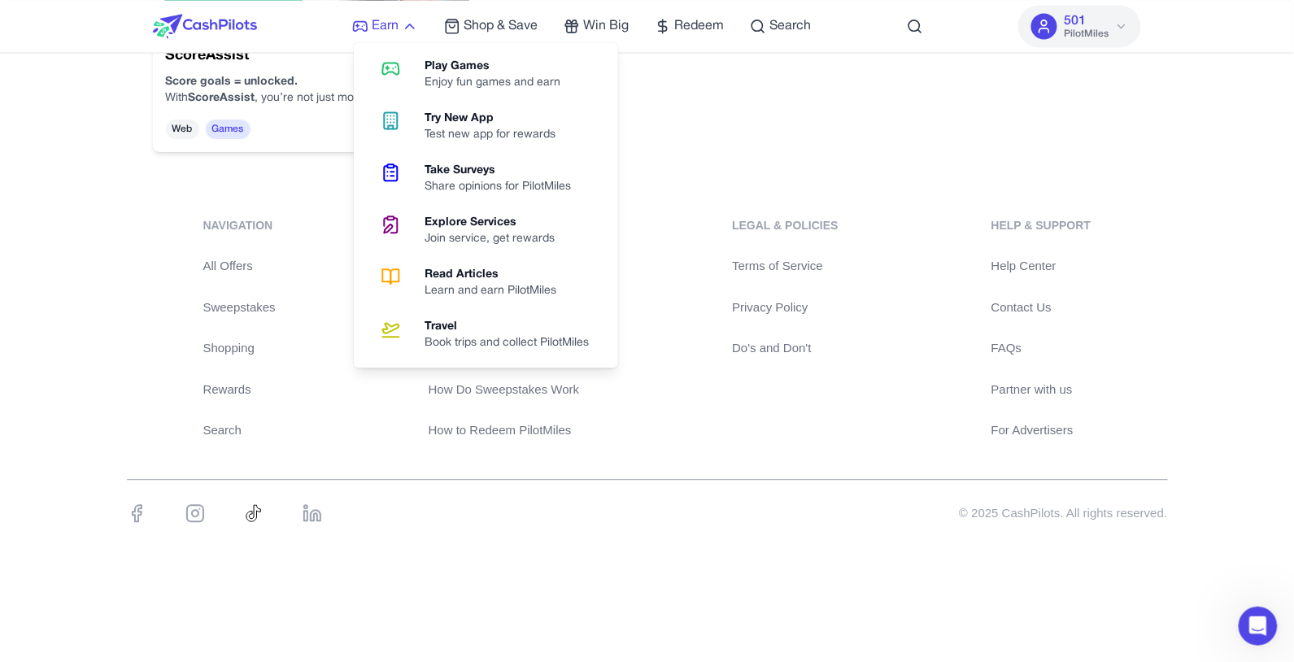
click at [372, 30] on span "Earn" at bounding box center [385, 26] width 27 height 20
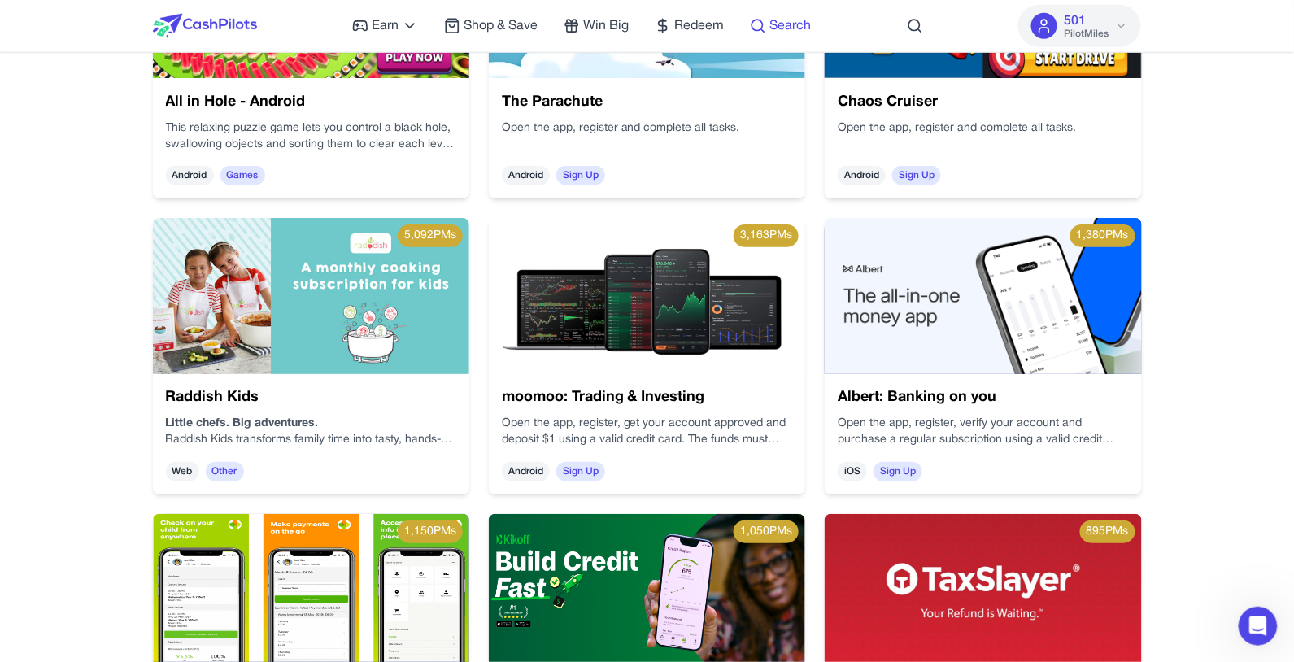
scroll to position [2185, 0]
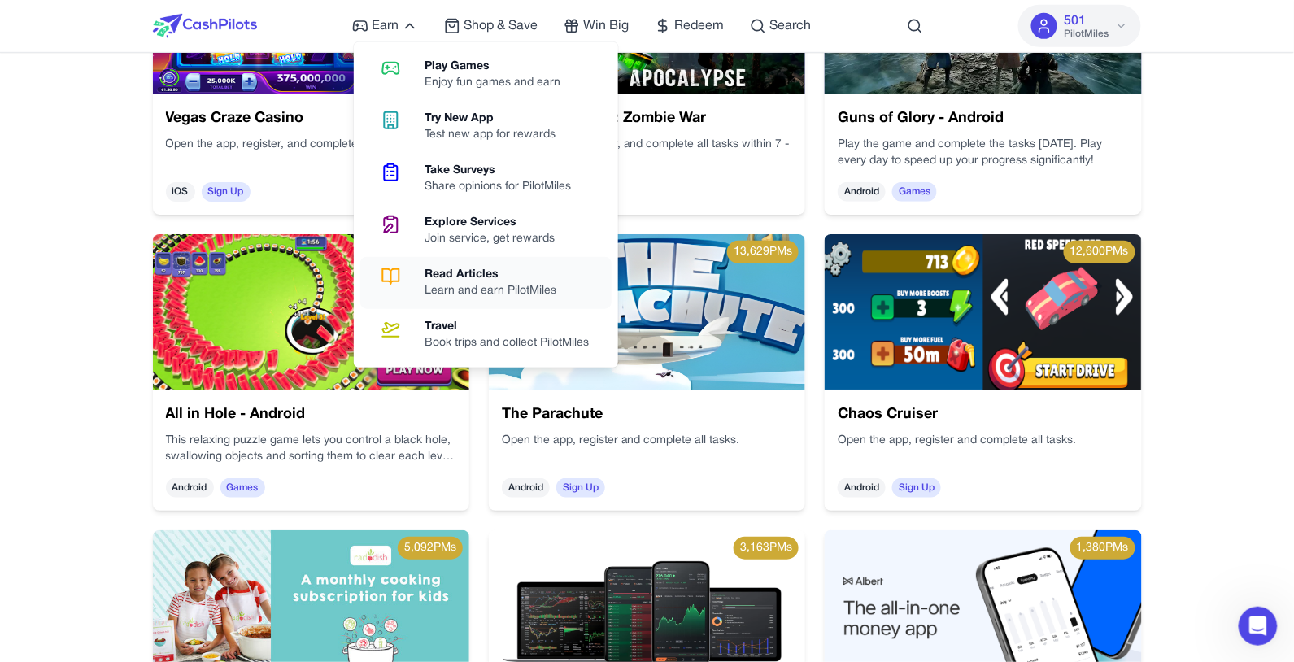
click at [479, 299] on div "Learn and earn PilotMiles" at bounding box center [497, 291] width 145 height 16
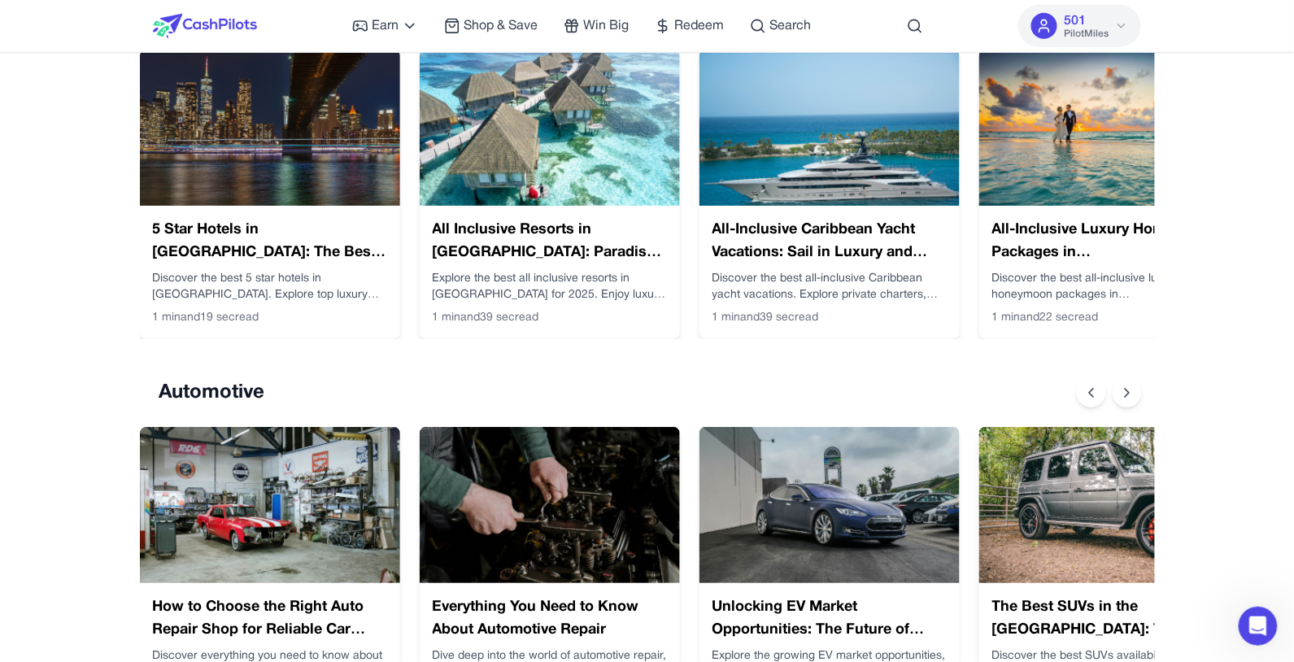
scroll to position [243, 0]
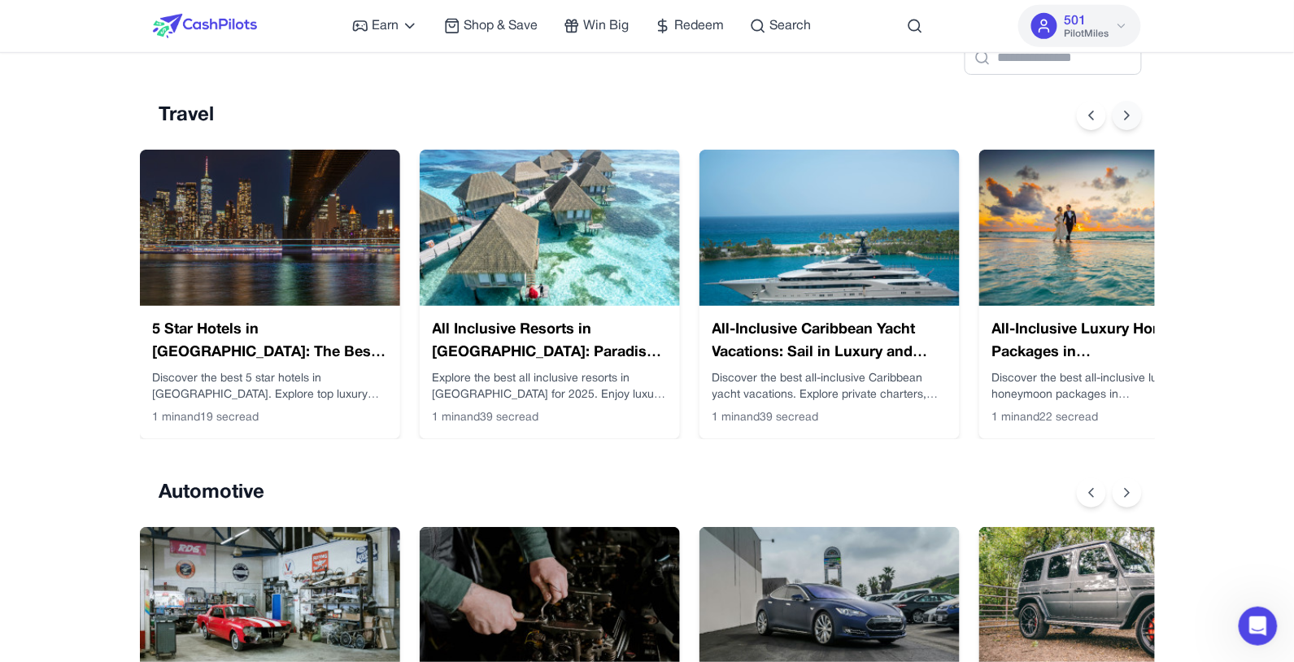
click at [970, 124] on icon at bounding box center [1127, 115] width 16 height 16
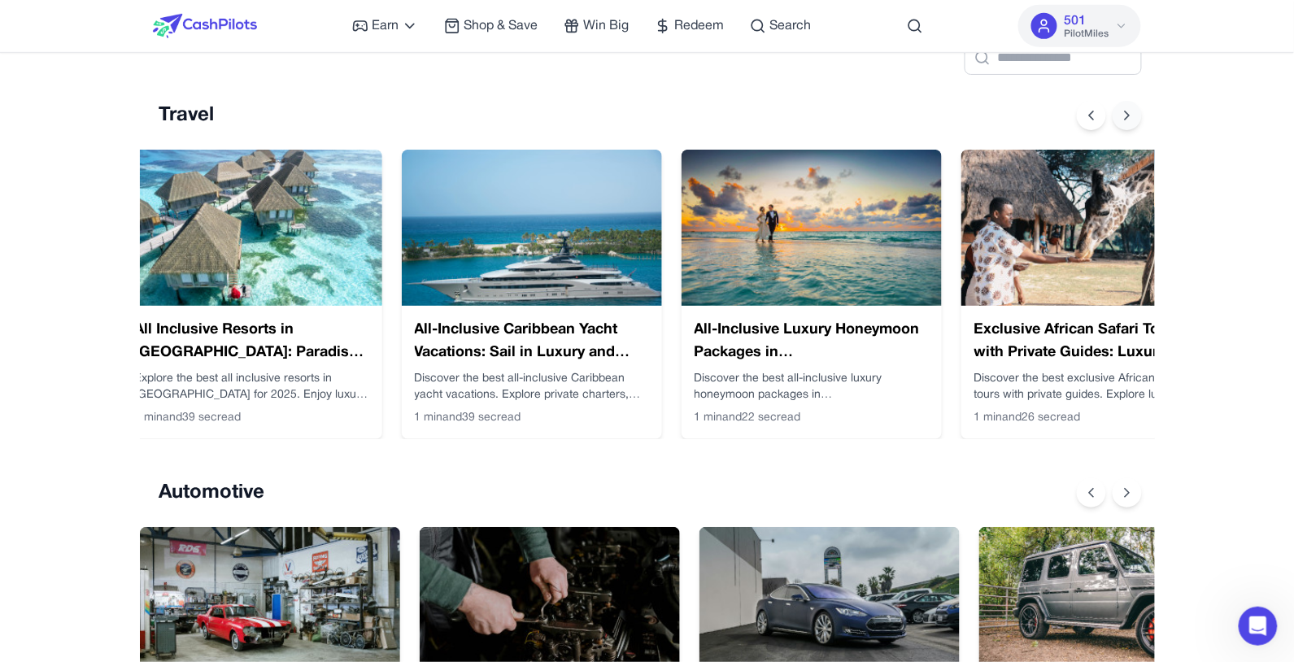
click at [970, 124] on icon at bounding box center [1127, 115] width 16 height 16
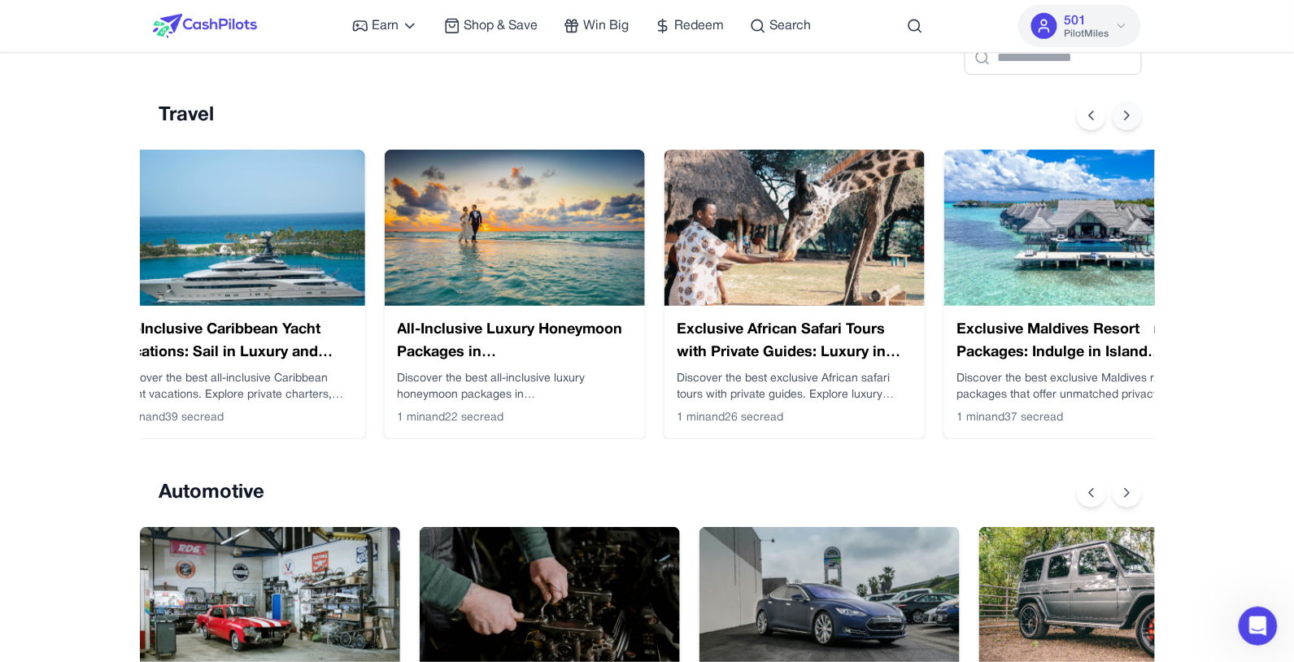
click at [970, 124] on icon at bounding box center [1127, 115] width 16 height 16
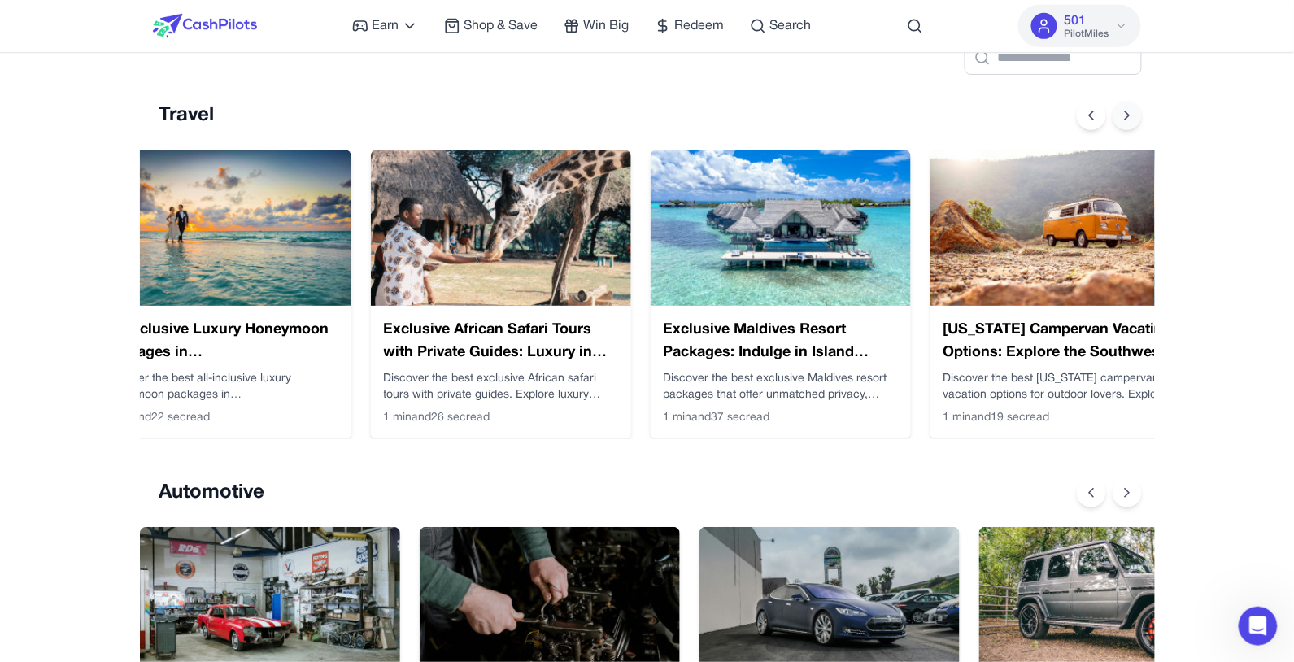
click at [970, 124] on icon at bounding box center [1127, 115] width 16 height 16
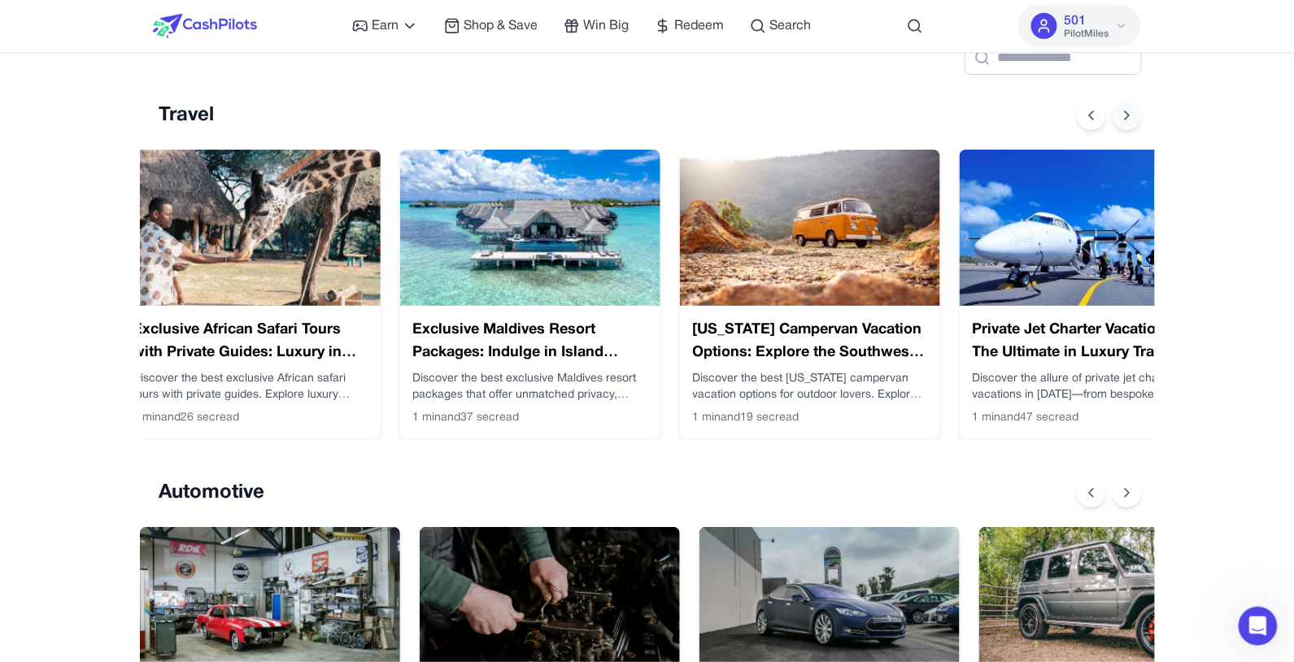
click at [970, 124] on icon at bounding box center [1127, 115] width 16 height 16
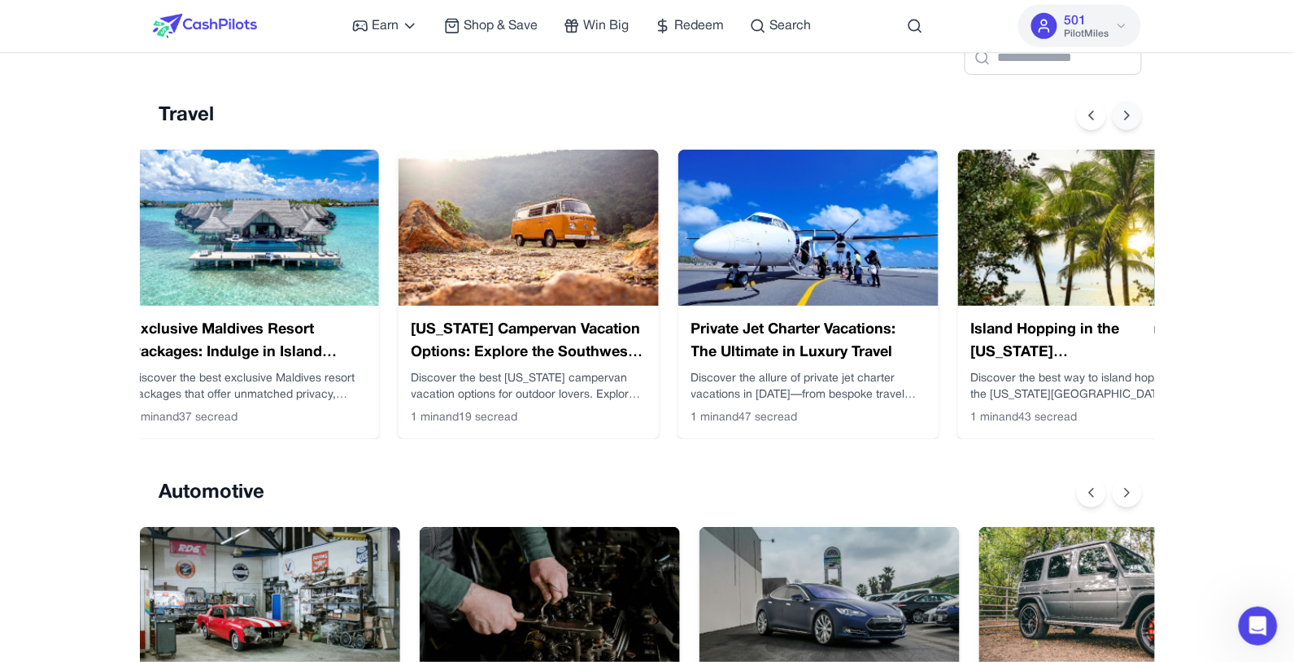
click at [970, 124] on icon at bounding box center [1127, 115] width 16 height 16
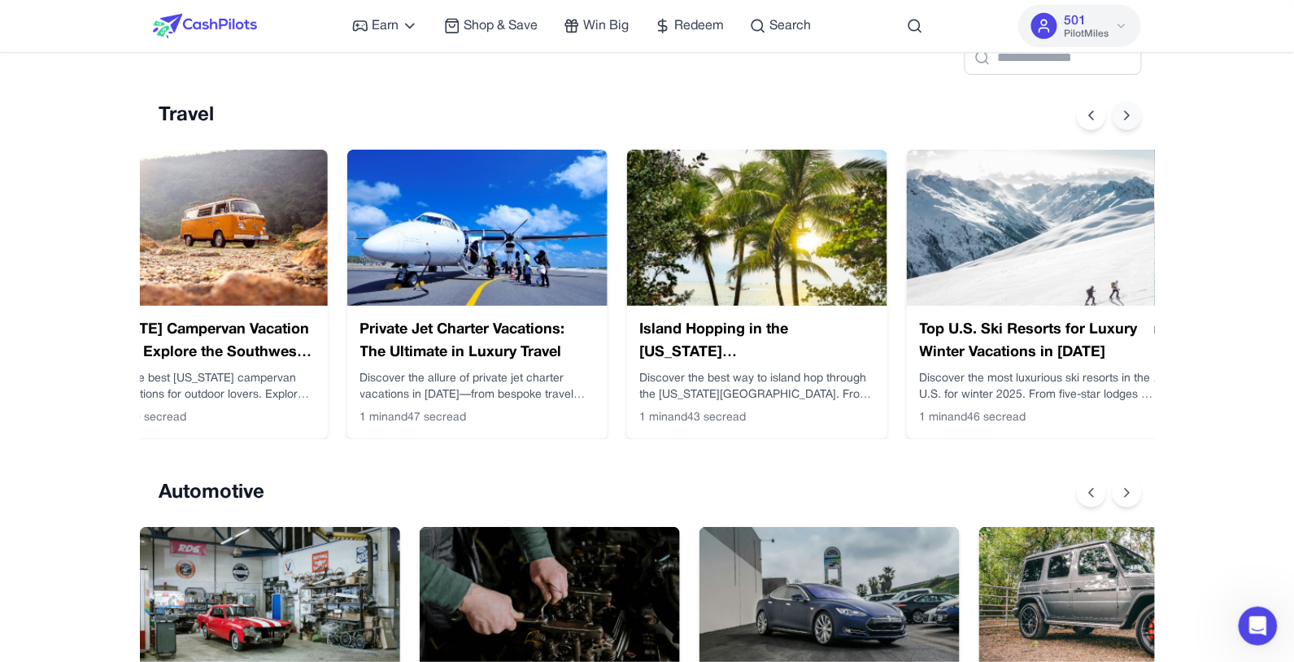
click at [970, 124] on icon at bounding box center [1127, 115] width 16 height 16
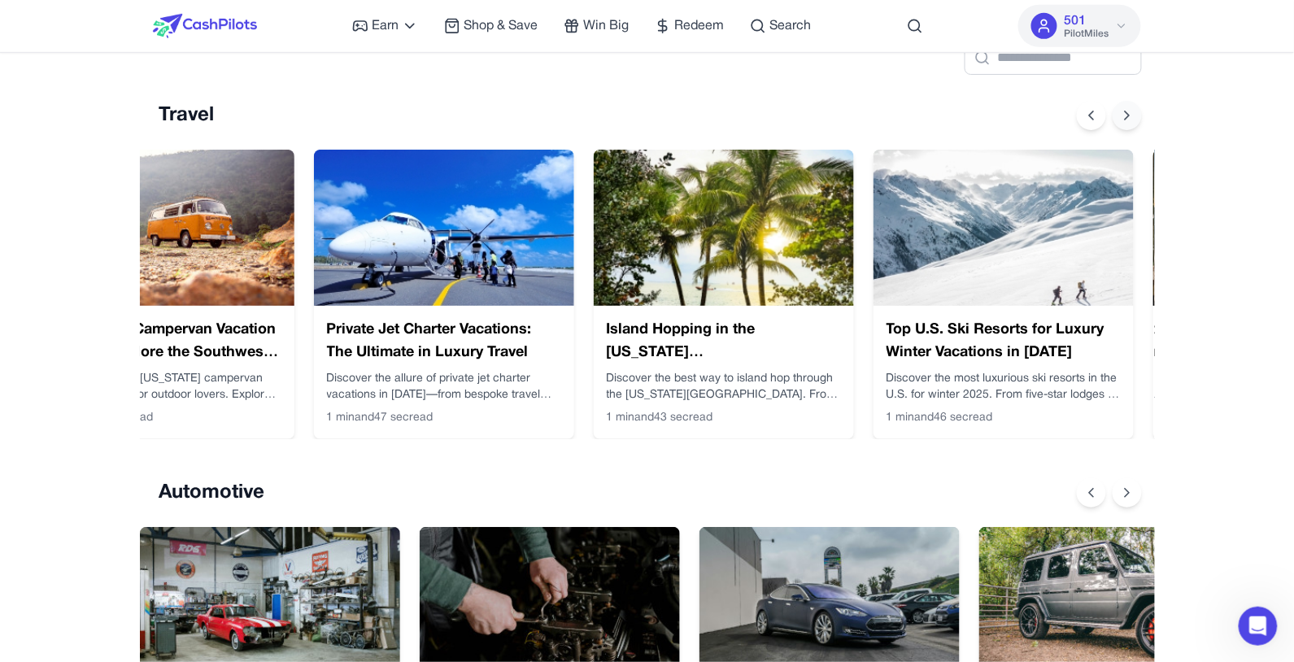
click at [970, 124] on icon at bounding box center [1127, 115] width 16 height 16
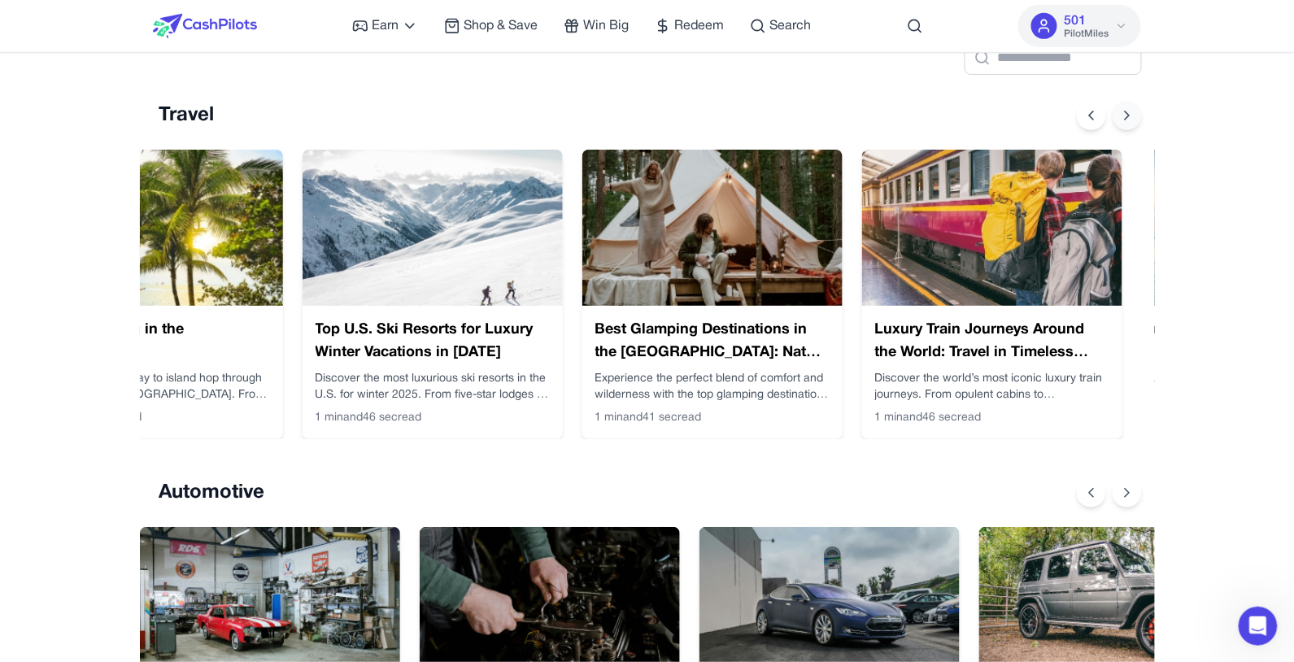
click at [970, 124] on icon at bounding box center [1127, 115] width 16 height 16
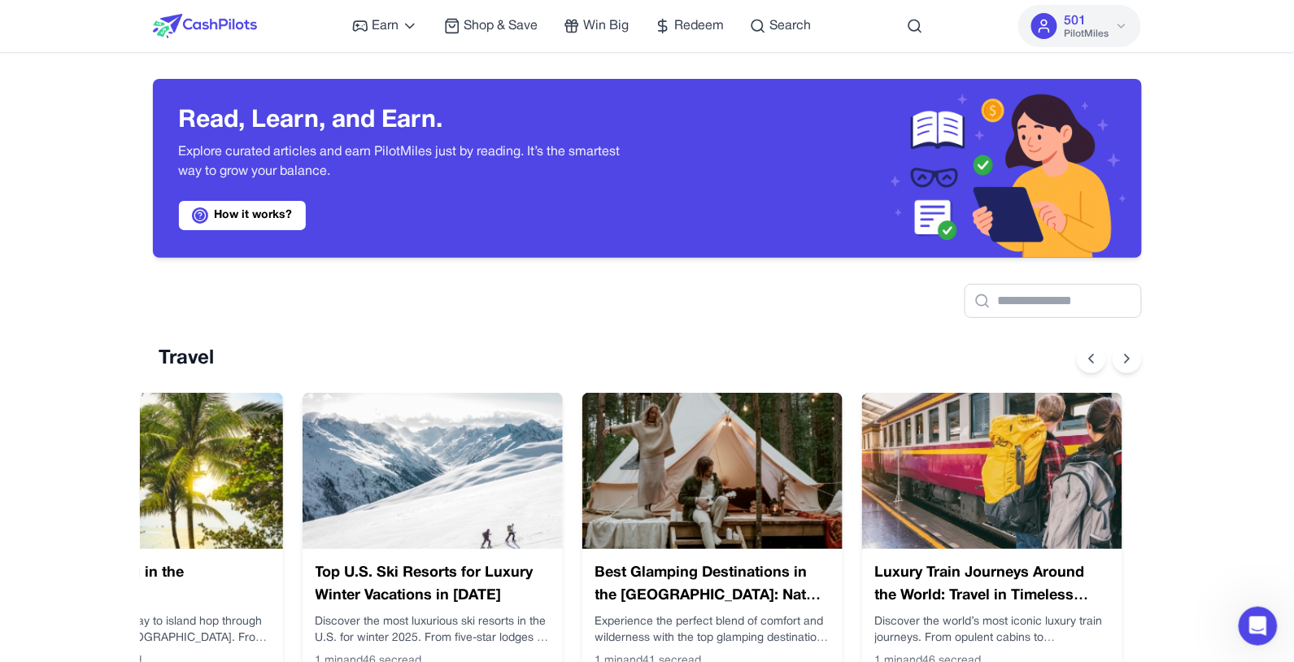
click at [970, 19] on span "501" at bounding box center [1075, 21] width 22 height 20
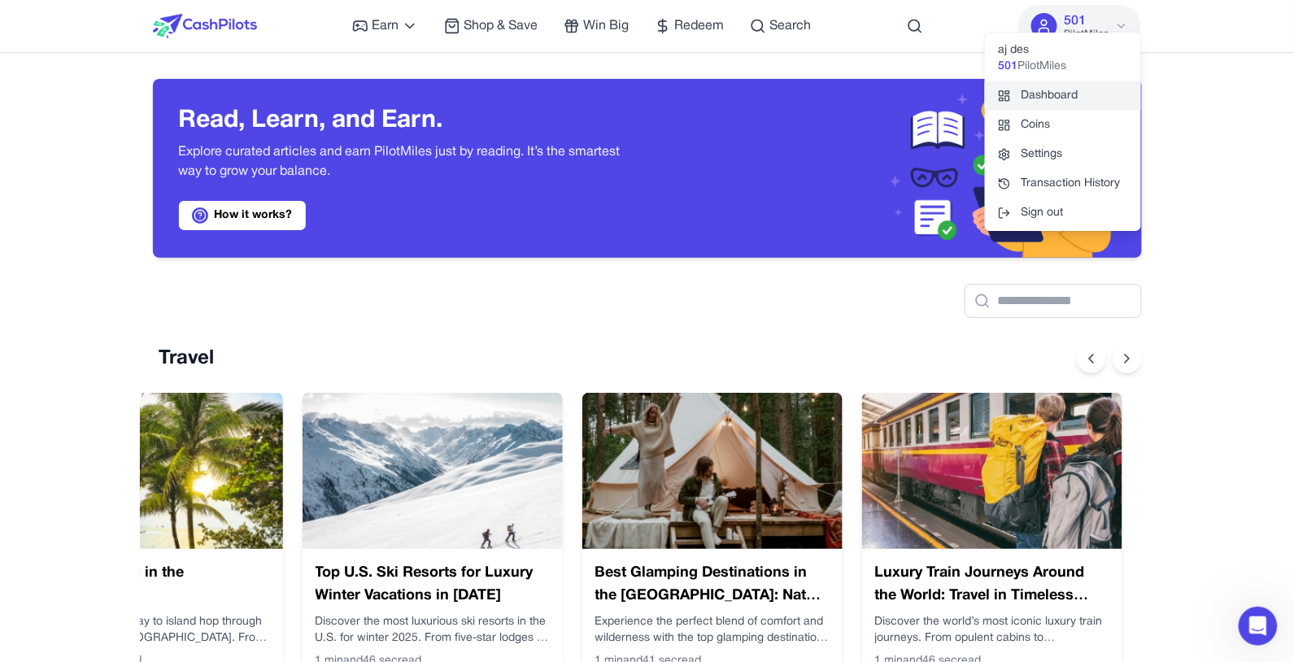
click at [970, 99] on link "Dashboard" at bounding box center [1063, 95] width 156 height 29
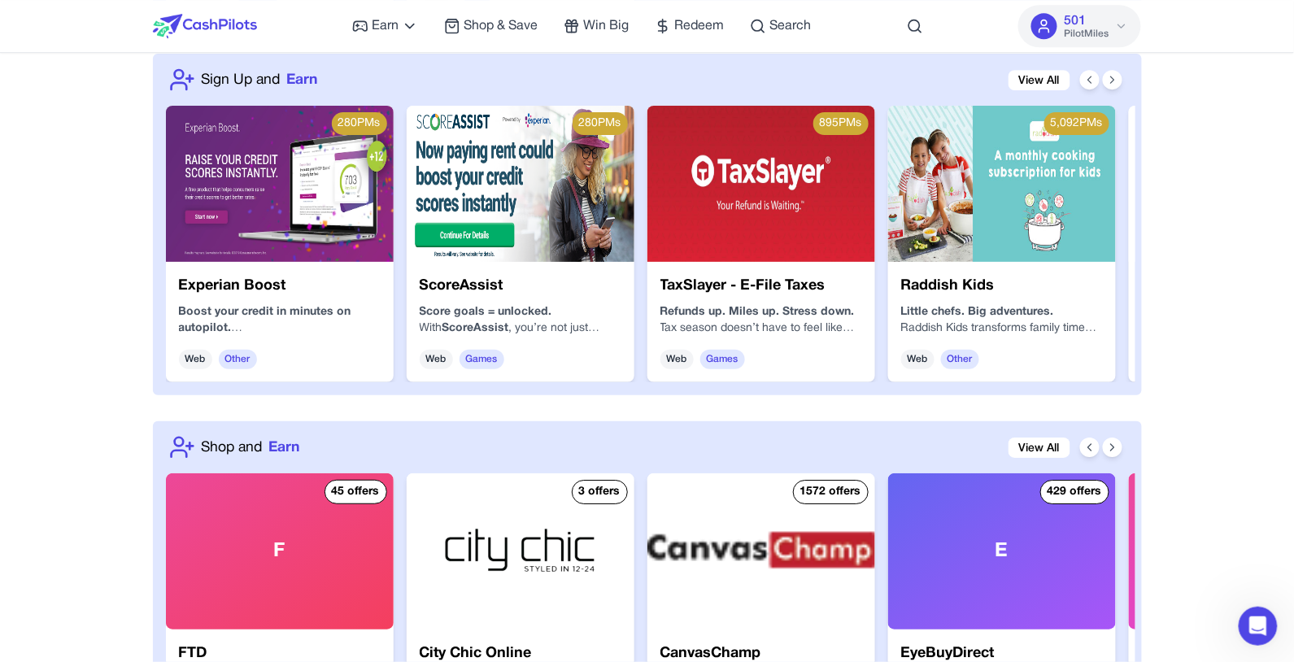
scroll to position [1578, 0]
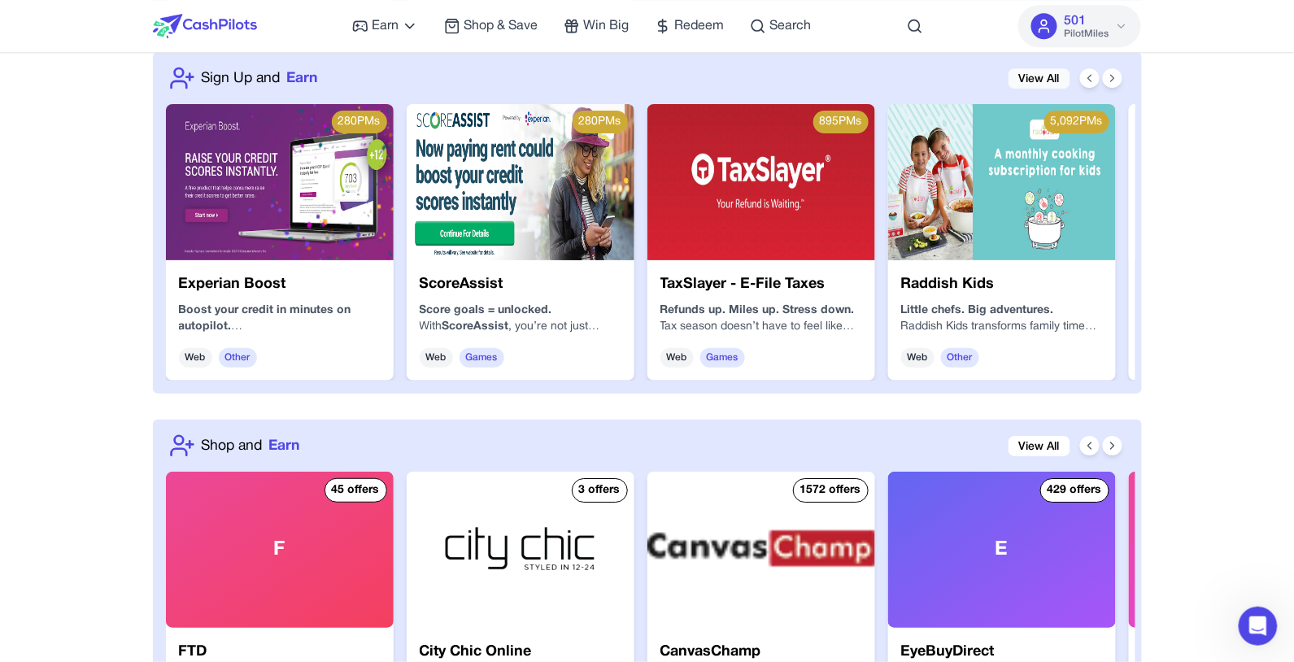
click at [970, 89] on link "View All" at bounding box center [1039, 78] width 62 height 20
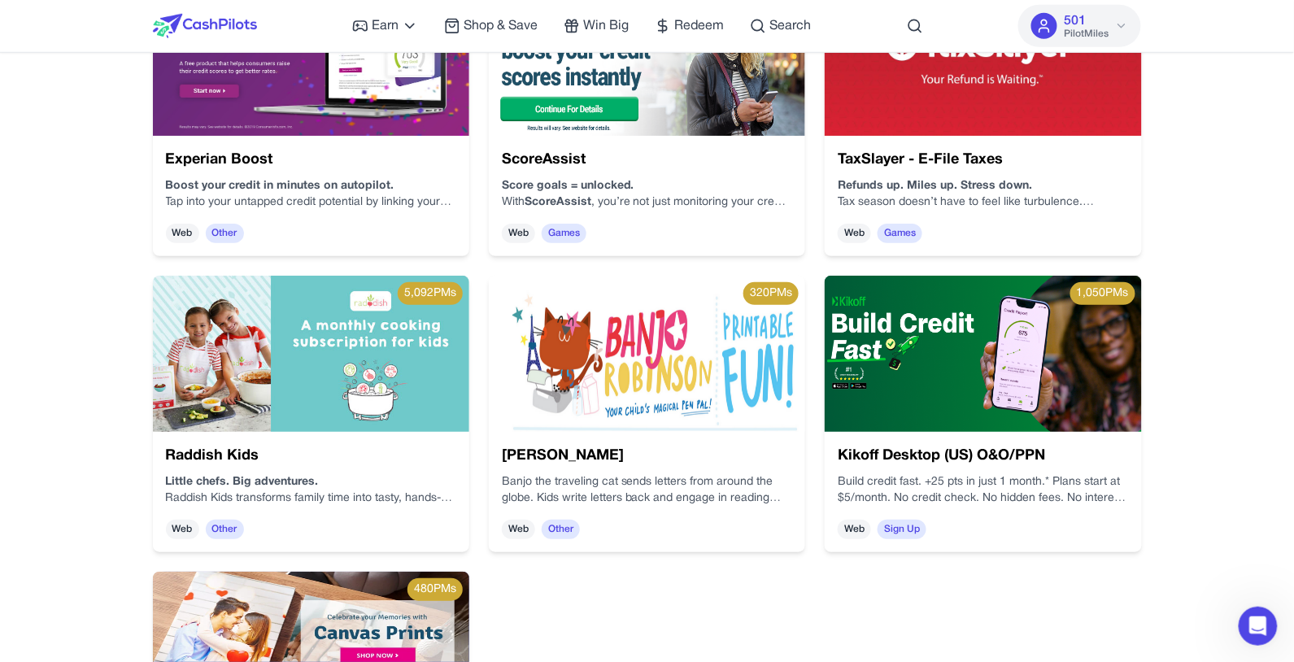
scroll to position [607, 0]
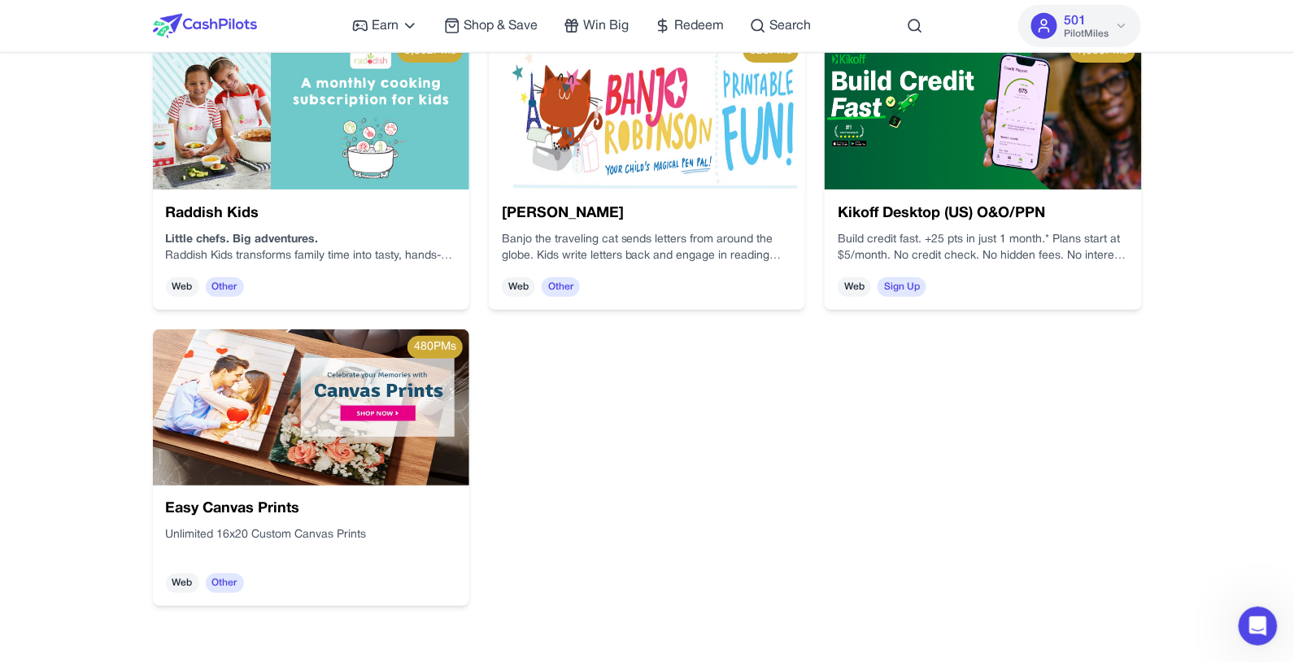
click at [970, 225] on h3 "Kikoff Desktop (US) O&O/PPN" at bounding box center [983, 213] width 290 height 23
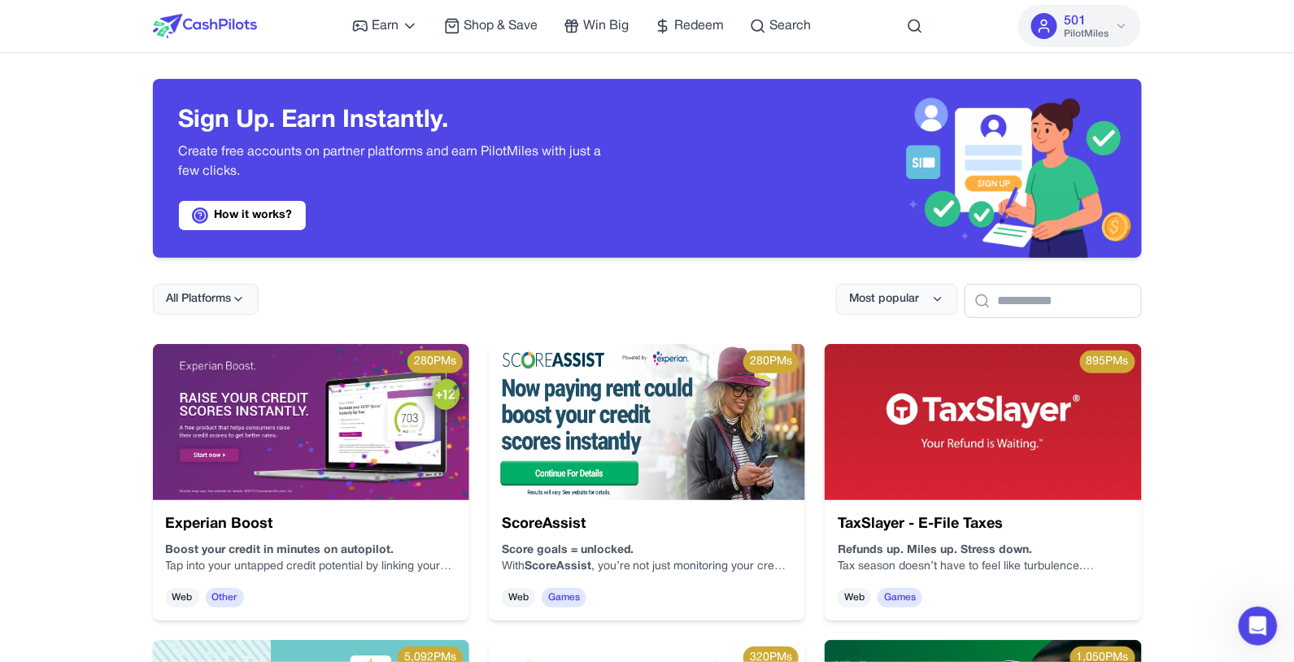
click at [329, 495] on div "Experian Boost Boost your credit in minutes on autopilot. Tap into your untappe…" at bounding box center [311, 560] width 316 height 120
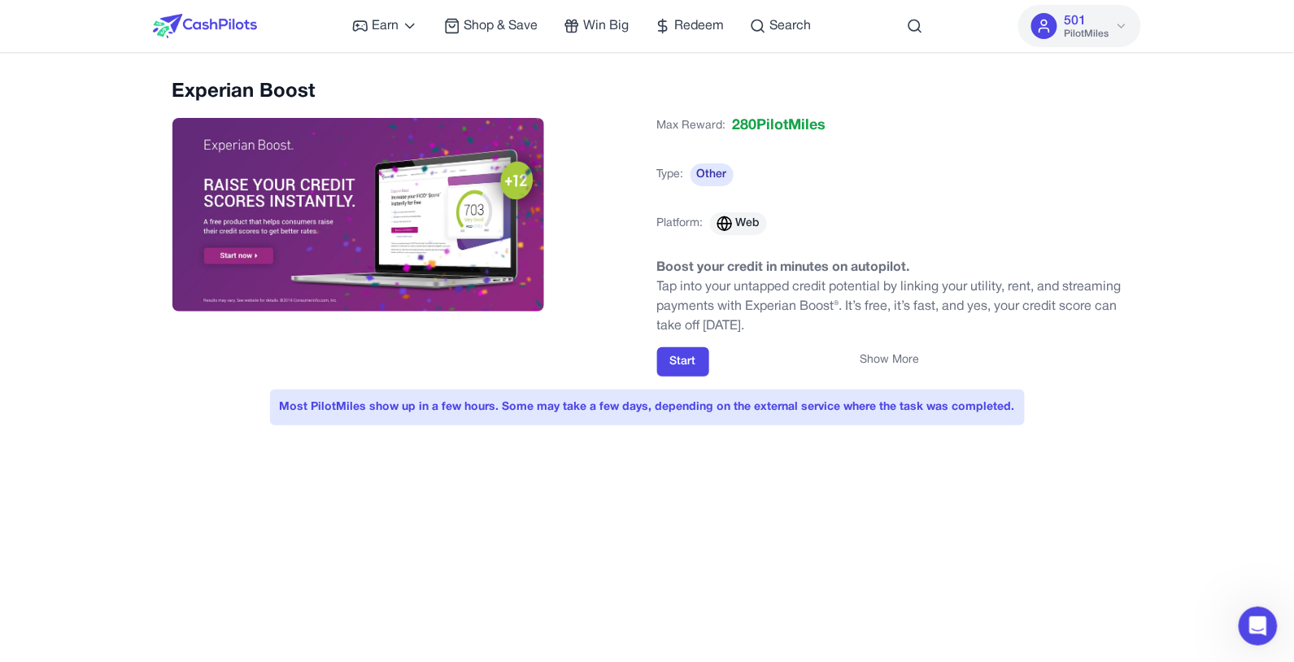
click at [900, 364] on button "Show More" at bounding box center [889, 360] width 59 height 16
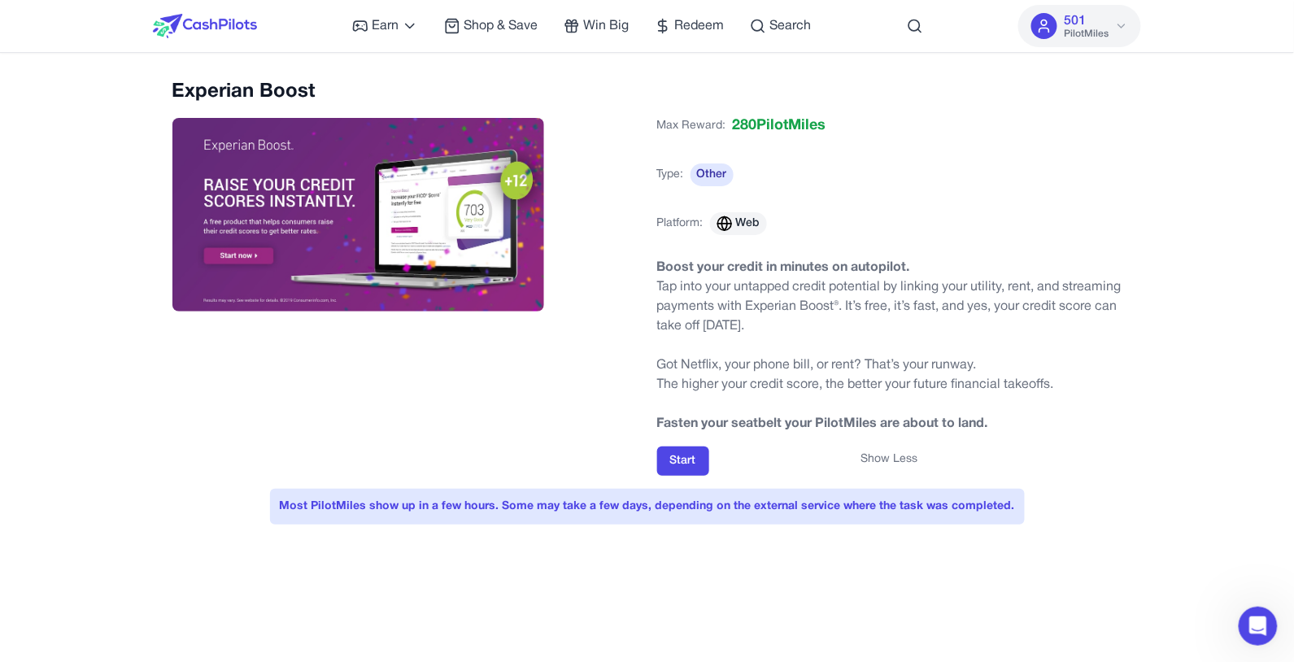
click at [690, 468] on div "Show Less" at bounding box center [889, 459] width 465 height 16
click at [681, 468] on div "Show Less" at bounding box center [889, 459] width 465 height 16
click at [690, 476] on button "Start" at bounding box center [683, 460] width 52 height 29
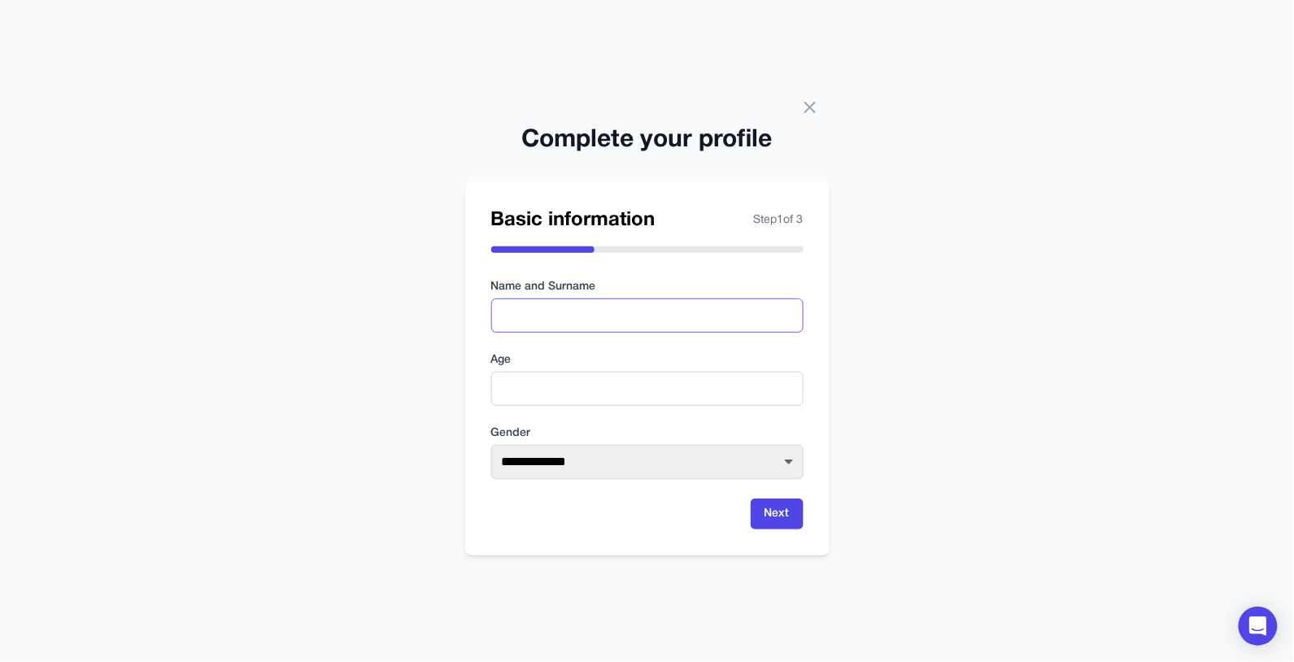
click at [586, 316] on input "text" at bounding box center [647, 315] width 312 height 34
type input "**********"
click at [546, 384] on input "number" at bounding box center [647, 389] width 312 height 34
type input "**"
click at [608, 468] on select "**********" at bounding box center [647, 462] width 312 height 34
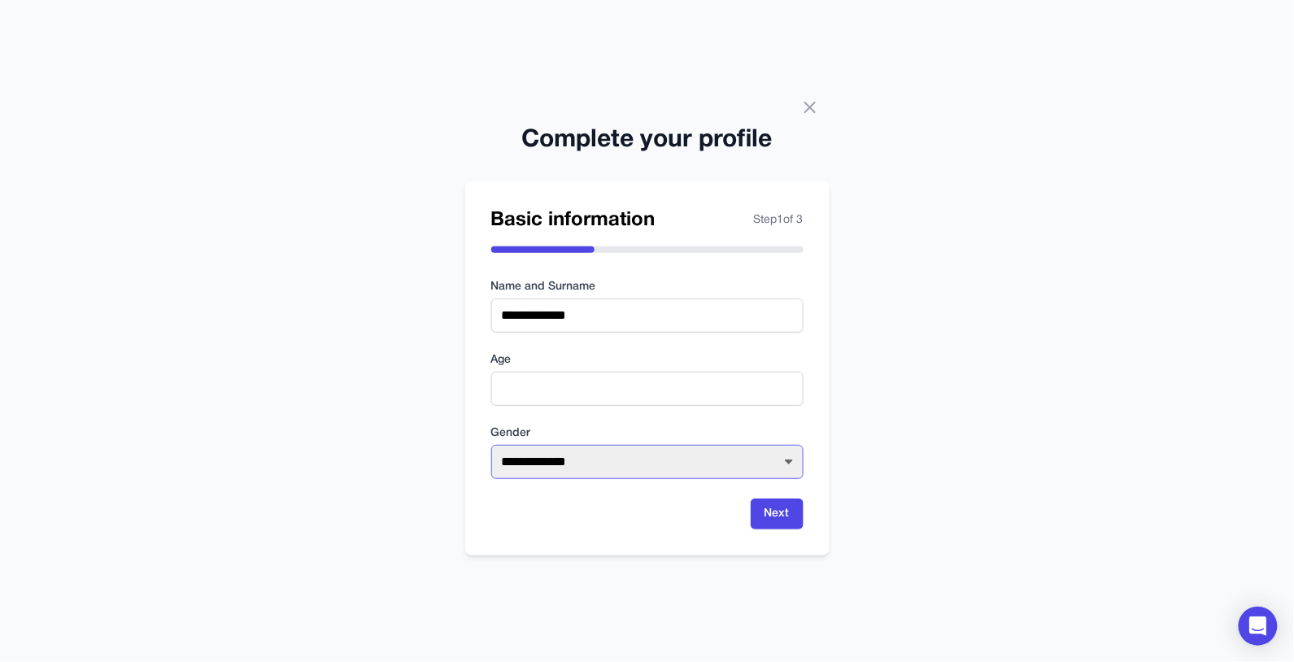
select select "******"
click at [491, 451] on select "**********" at bounding box center [647, 462] width 312 height 34
click at [769, 522] on button "Next" at bounding box center [777, 514] width 53 height 31
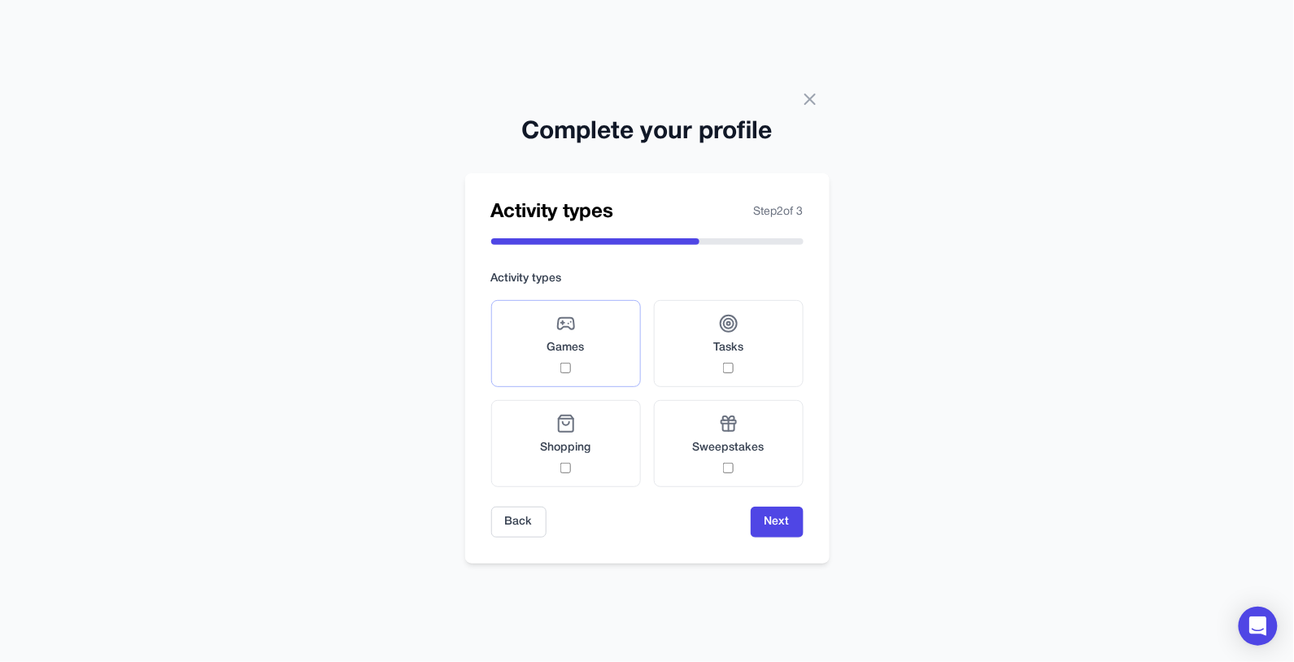
click at [577, 373] on div "Games" at bounding box center [565, 343] width 37 height 59
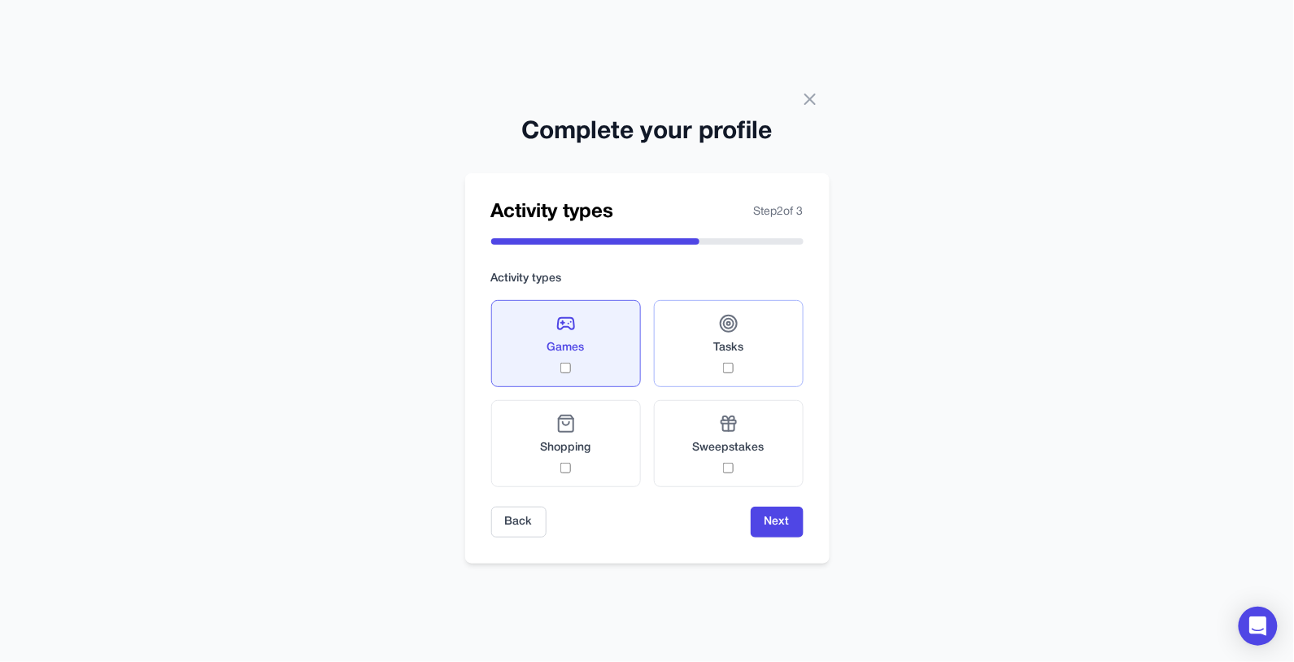
click at [694, 372] on label "Tasks" at bounding box center [729, 343] width 150 height 87
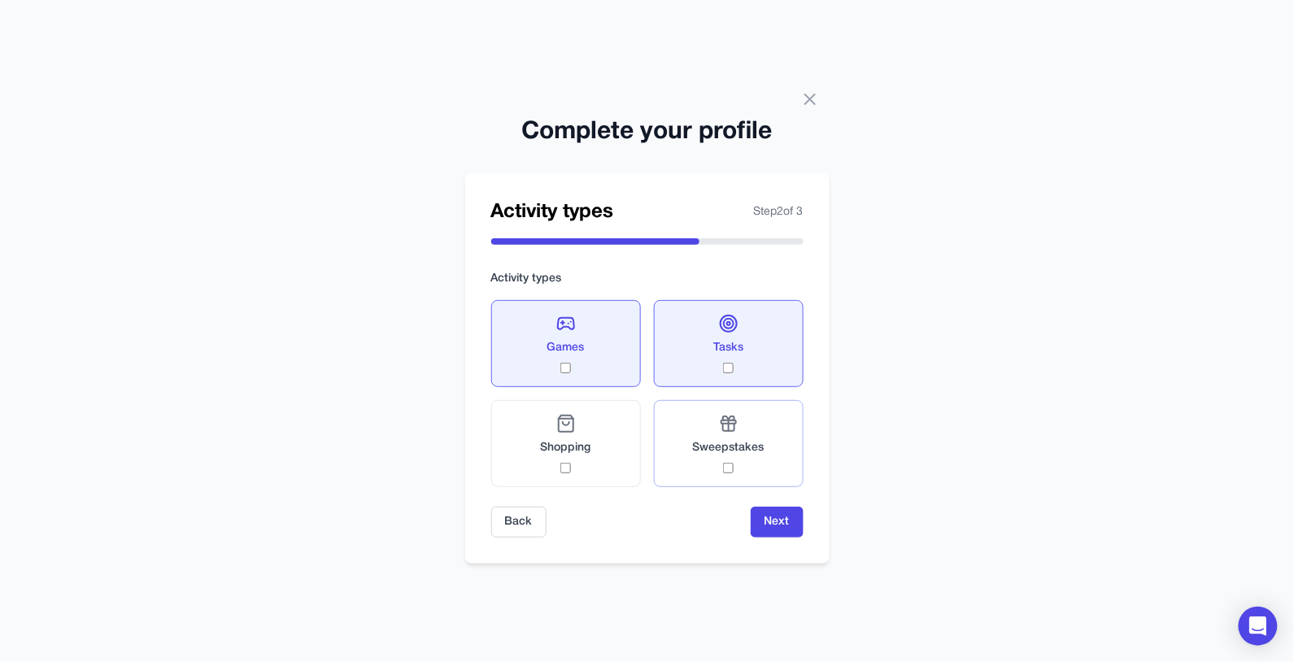
click at [708, 473] on div "Sweepstakes" at bounding box center [729, 443] width 72 height 59
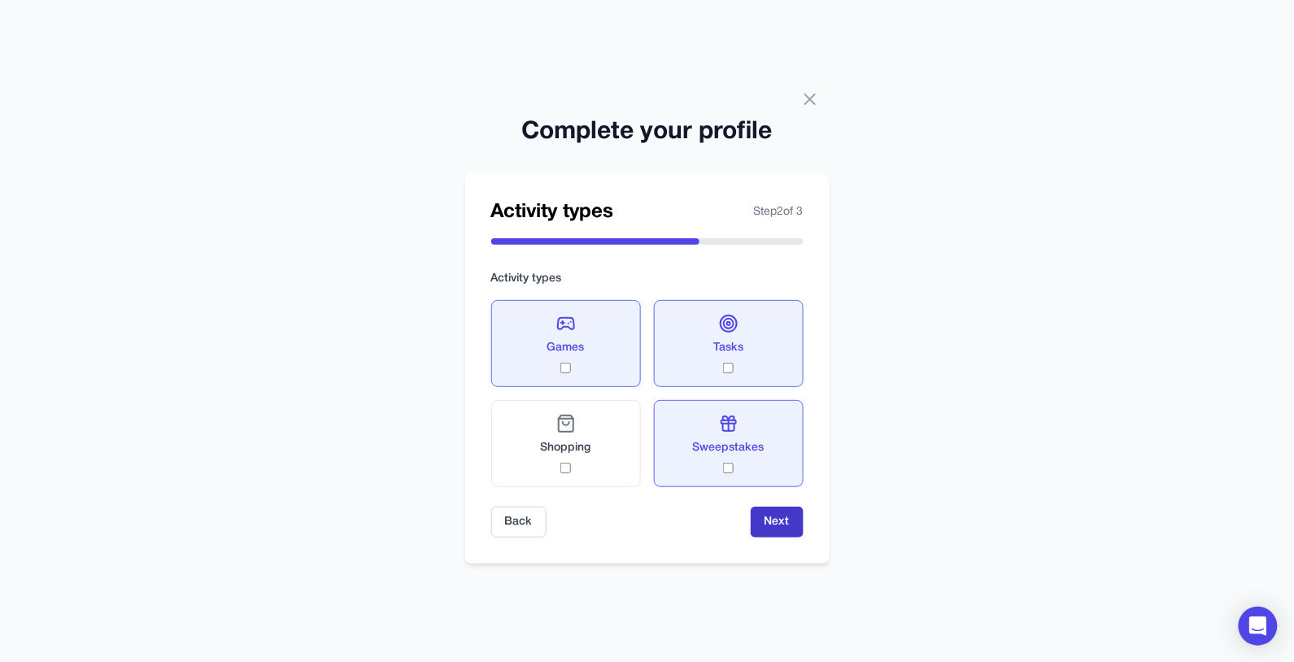
click at [776, 533] on button "Next" at bounding box center [777, 522] width 53 height 31
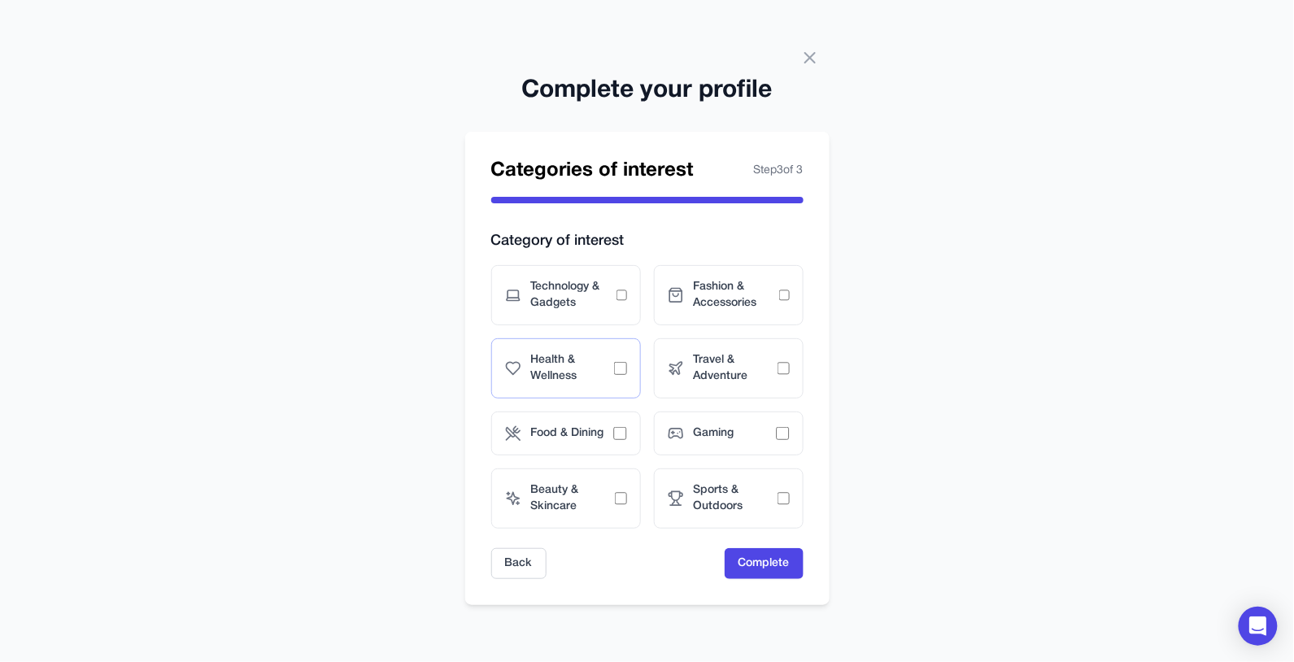
click at [561, 377] on span "Health & Wellness" at bounding box center [573, 368] width 84 height 33
click at [546, 426] on div "Food & Dining" at bounding box center [566, 433] width 150 height 44
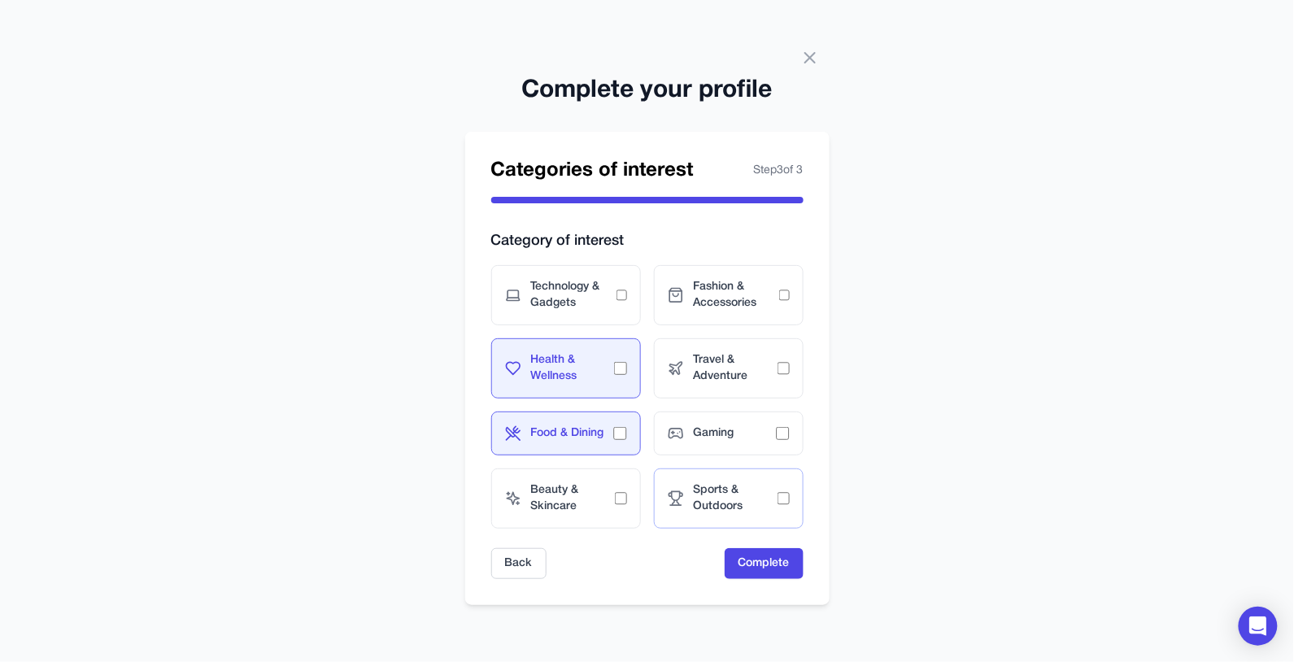
click at [715, 529] on div "Sports & Outdoors" at bounding box center [729, 498] width 150 height 60
drag, startPoint x: 577, startPoint y: 362, endPoint x: 605, endPoint y: 394, distance: 42.7
click at [577, 364] on span "Health & Wellness" at bounding box center [573, 368] width 84 height 33
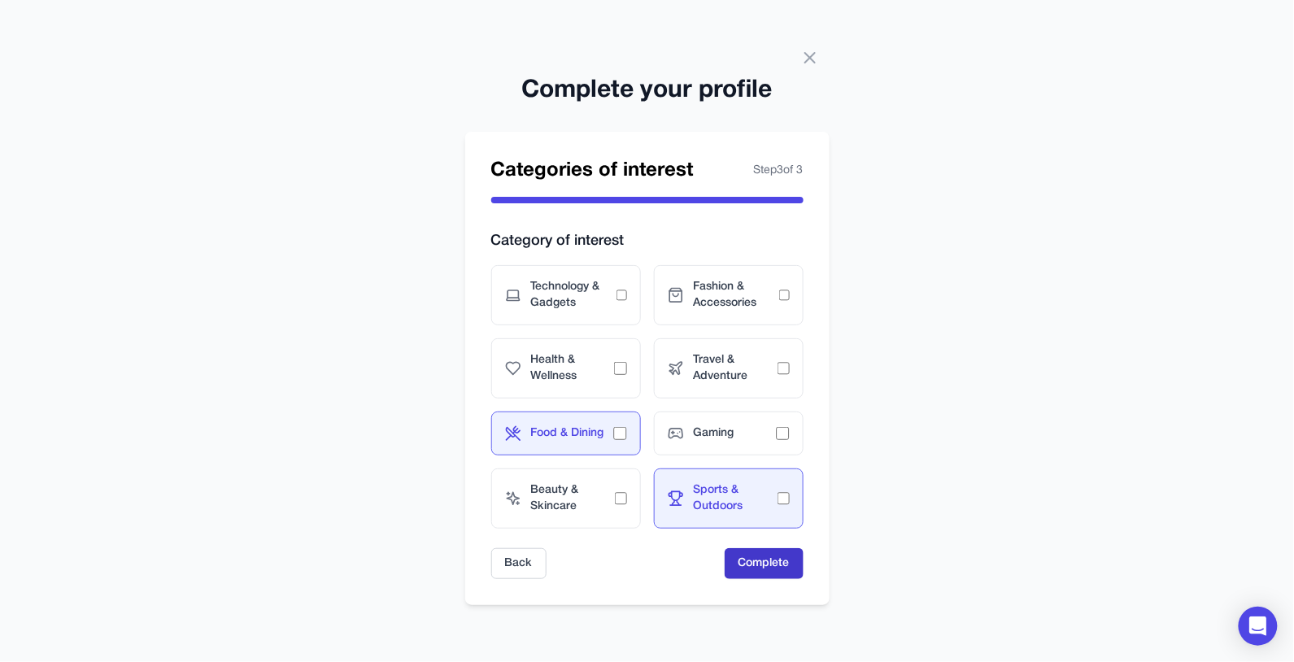
click at [773, 579] on button "Complete" at bounding box center [764, 563] width 79 height 31
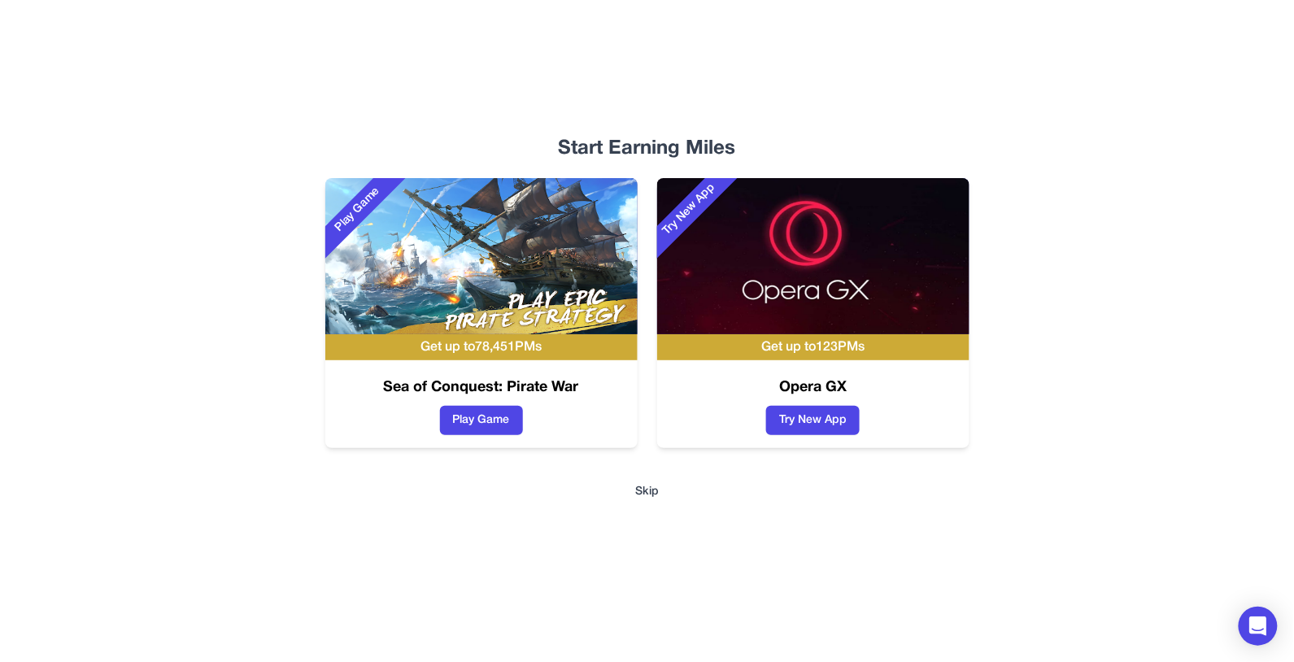
click at [843, 239] on img at bounding box center [813, 256] width 312 height 156
click at [839, 422] on button "Try New App" at bounding box center [813, 420] width 94 height 29
click at [644, 500] on button "Skip" at bounding box center [647, 492] width 24 height 16
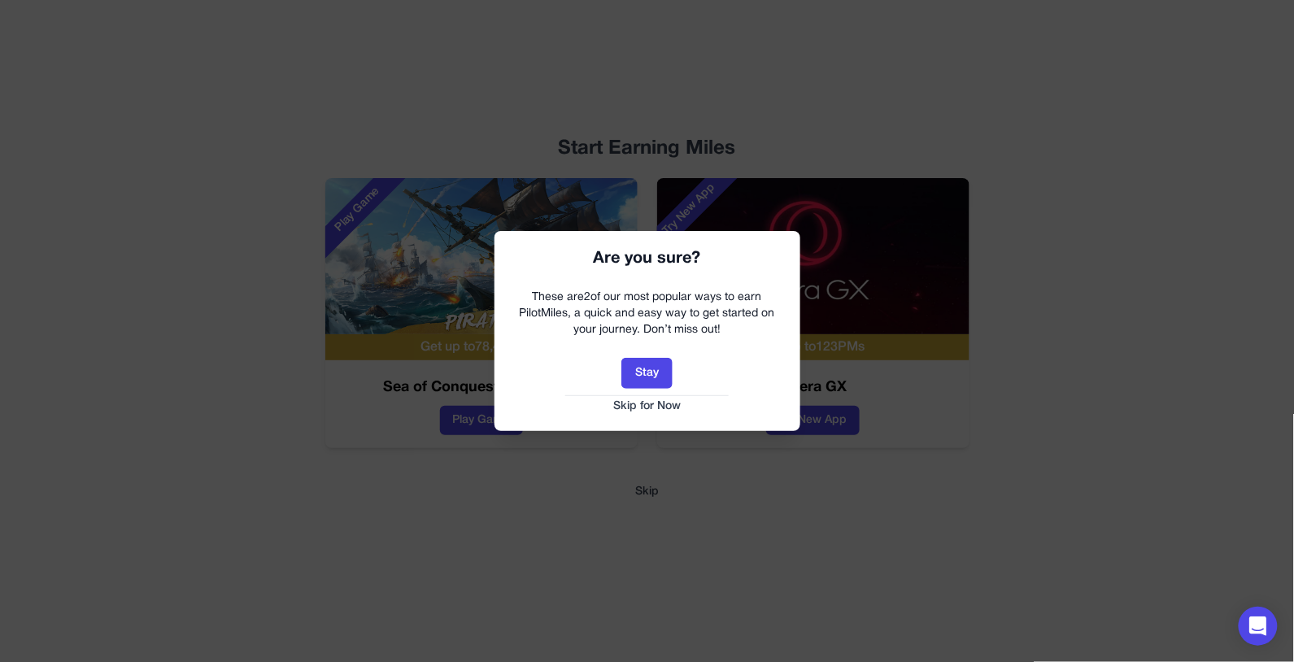
click at [638, 407] on button "Skip for Now" at bounding box center [647, 406] width 273 height 16
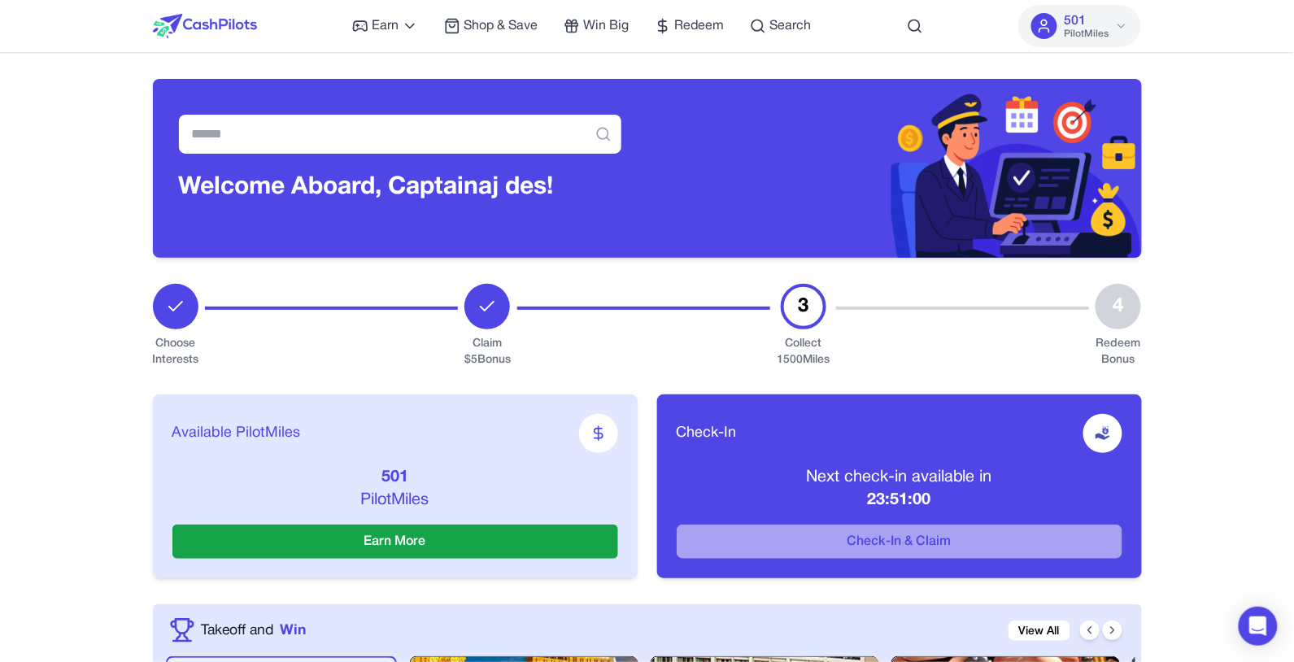
click at [1128, 31] on icon at bounding box center [1121, 26] width 13 height 13
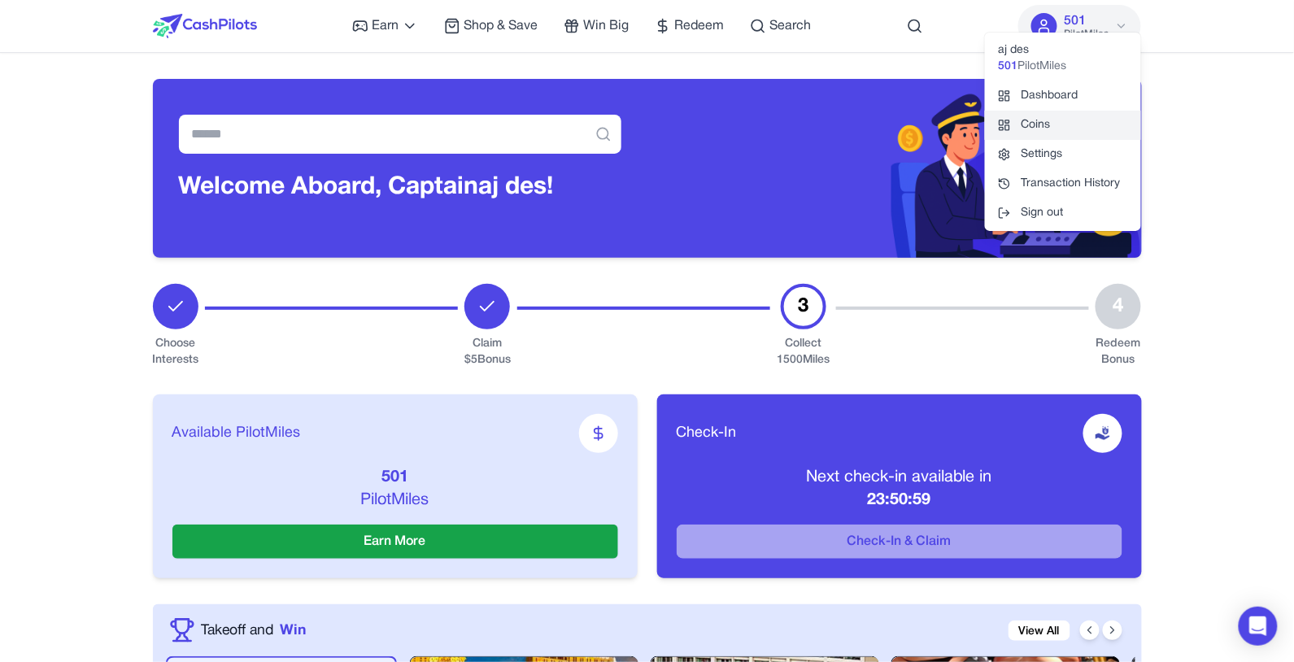
click at [1094, 133] on link "Coins" at bounding box center [1063, 125] width 156 height 29
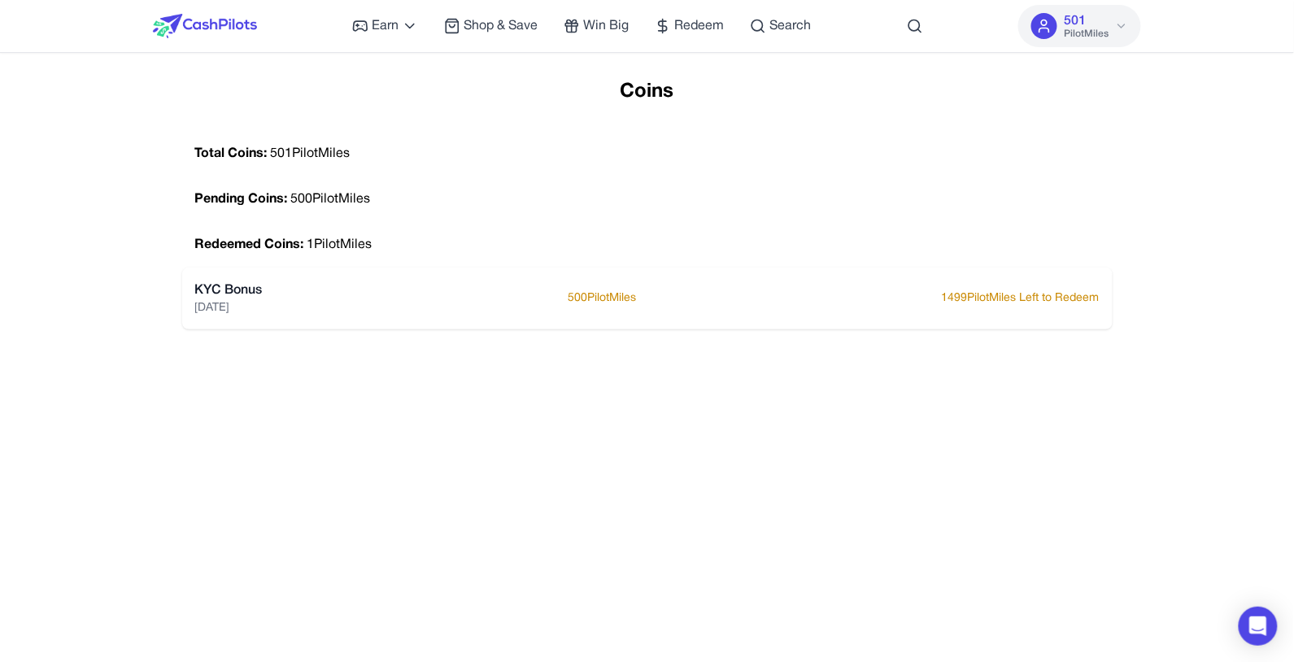
click at [1086, 17] on span "501" at bounding box center [1075, 21] width 22 height 20
click at [481, 311] on div "KYC Bonus 8/28/2025 500 PilotMiles 1499 PilotMiles Left to Redeem" at bounding box center [647, 299] width 904 height 36
click at [361, 315] on div "KYC Bonus 8/28/2025 500 PilotMiles 1499 PilotMiles Left to Redeem" at bounding box center [647, 299] width 904 height 36
click at [1028, 307] on p "1499 PilotMiles Left to Redeem" at bounding box center [1021, 298] width 158 height 16
click at [1141, 31] on button "501 PilotMiles" at bounding box center [1079, 26] width 123 height 42
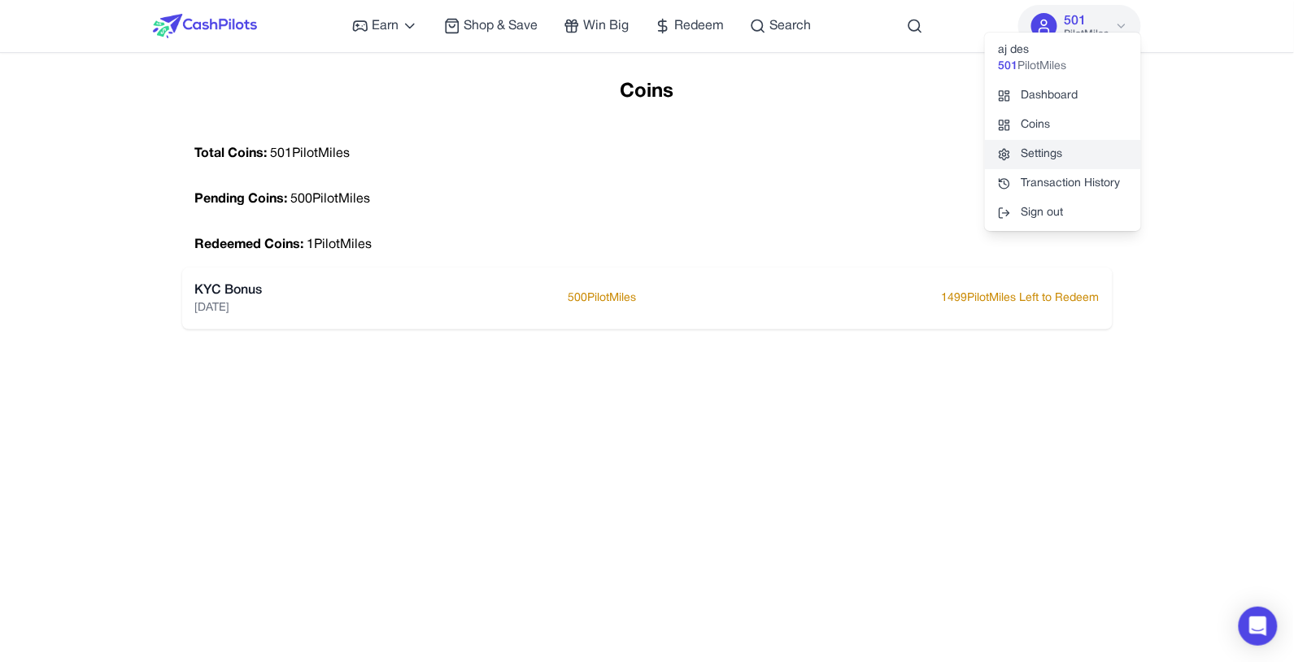
click at [1093, 166] on link "Settings" at bounding box center [1063, 154] width 156 height 29
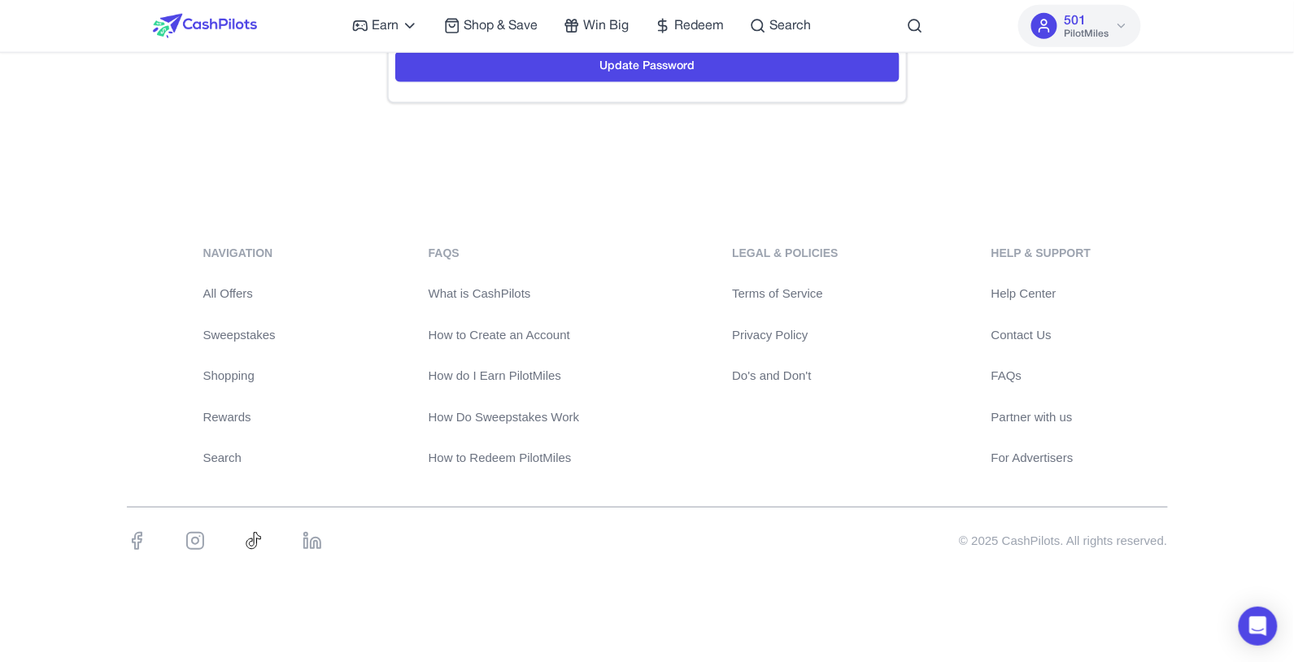
scroll to position [594, 0]
